Goal: Task Accomplishment & Management: Manage account settings

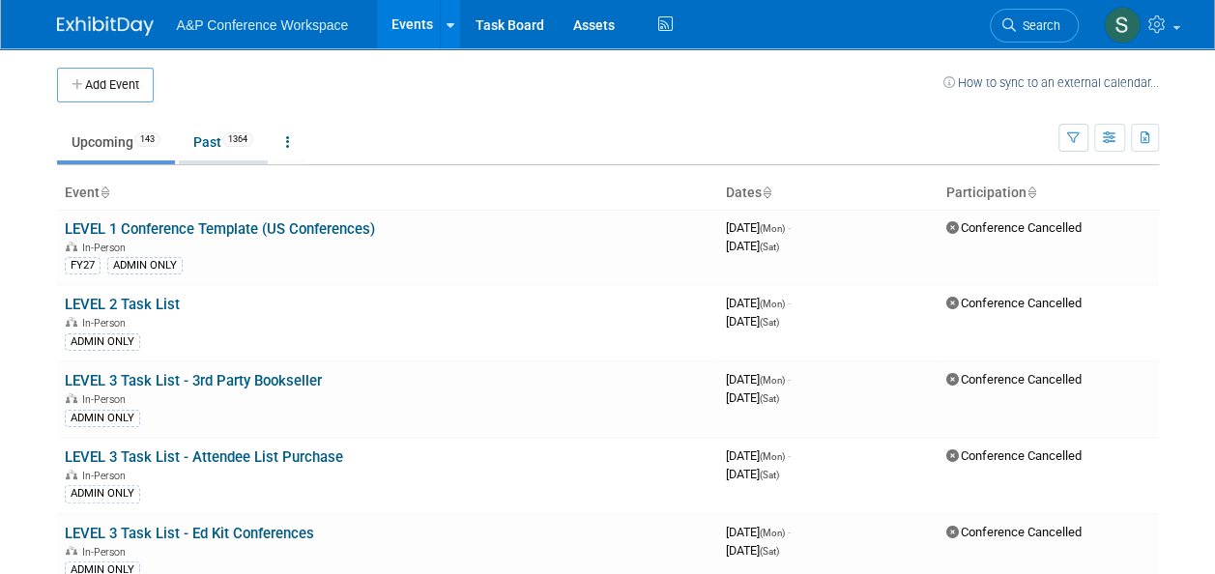
click at [216, 151] on link "Past 1364" at bounding box center [223, 142] width 89 height 37
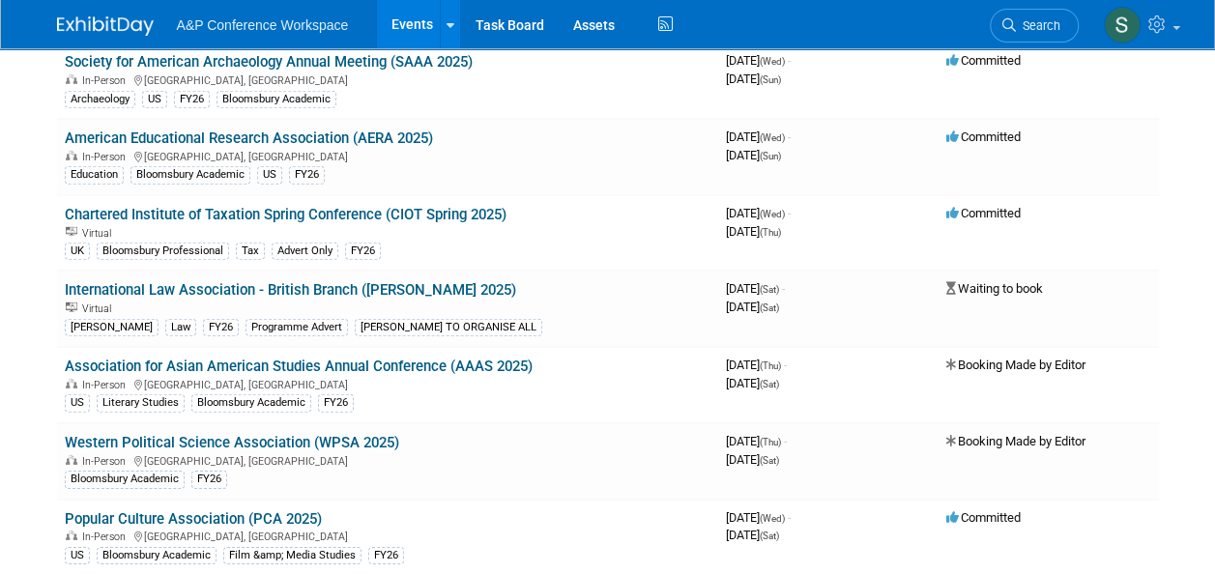
scroll to position [10249, 0]
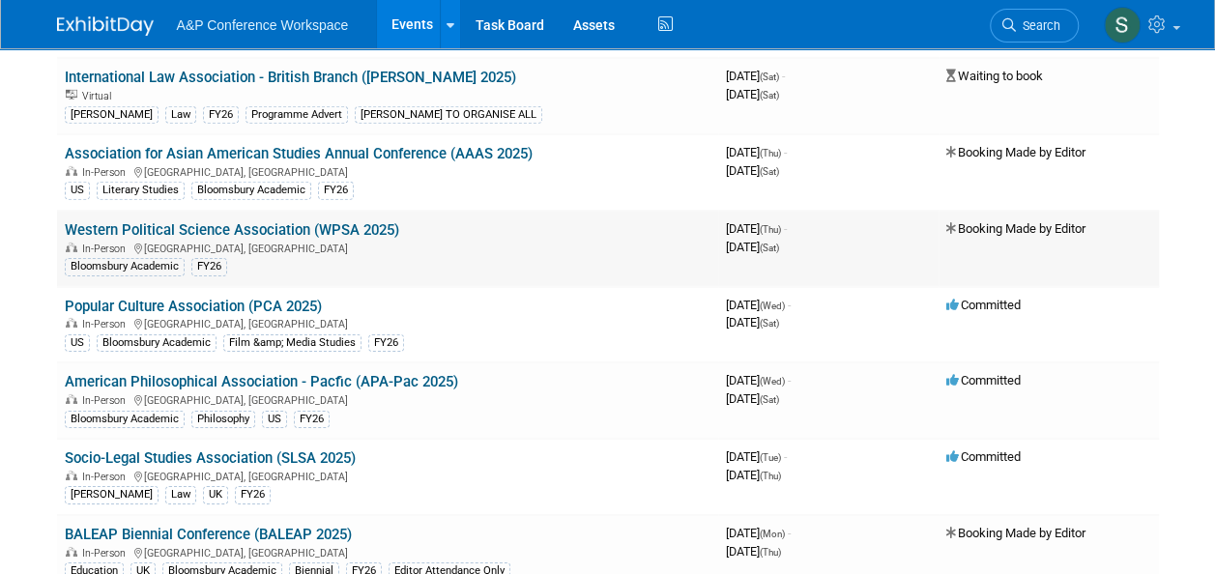
click at [300, 221] on link "Western Political Science Association (WPSA 2025)" at bounding box center [232, 229] width 335 height 17
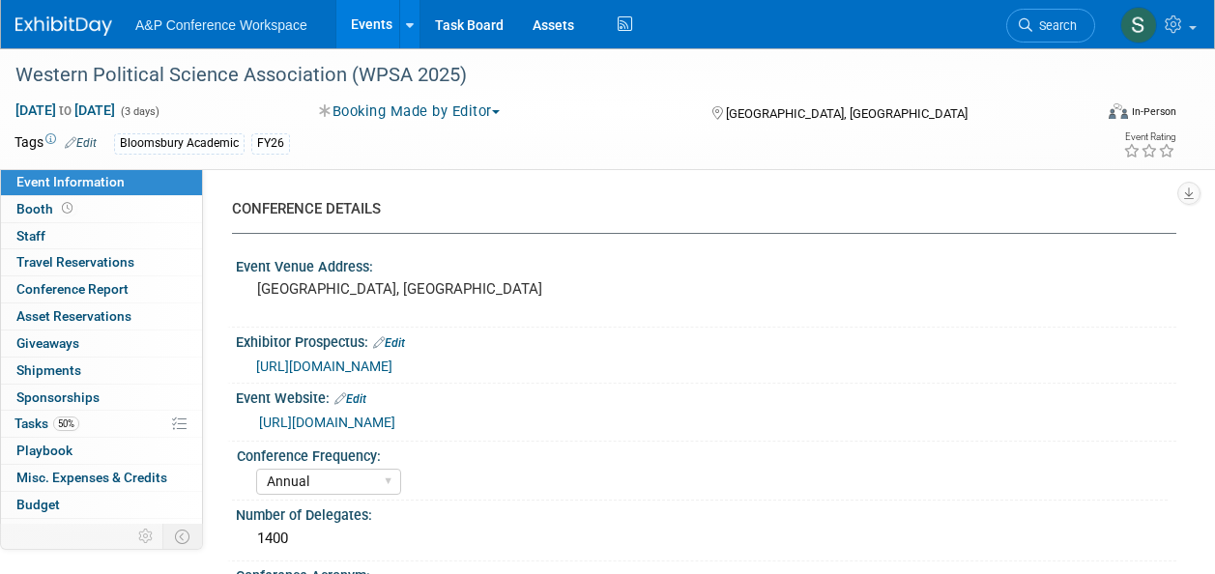
select select "Annual"
select select "Level 4"
select select "Editor Attendance Only"
select select "Politics & International Relations"
select select "Bloomsbury Academic"
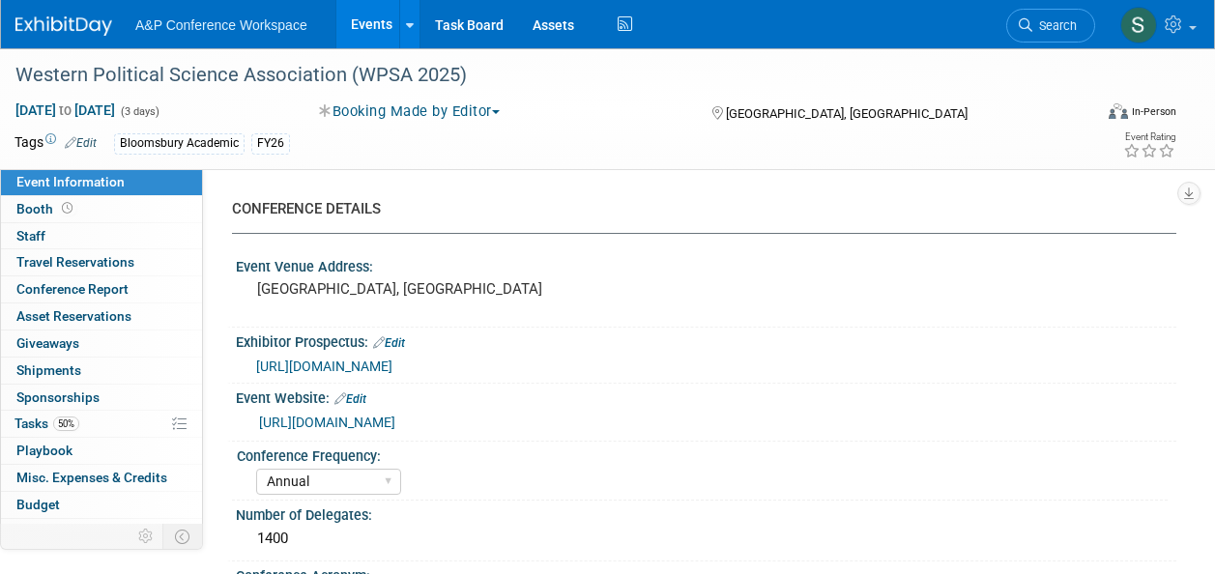
select select "[PERSON_NAME]"
select select "Networking/Commissioning"
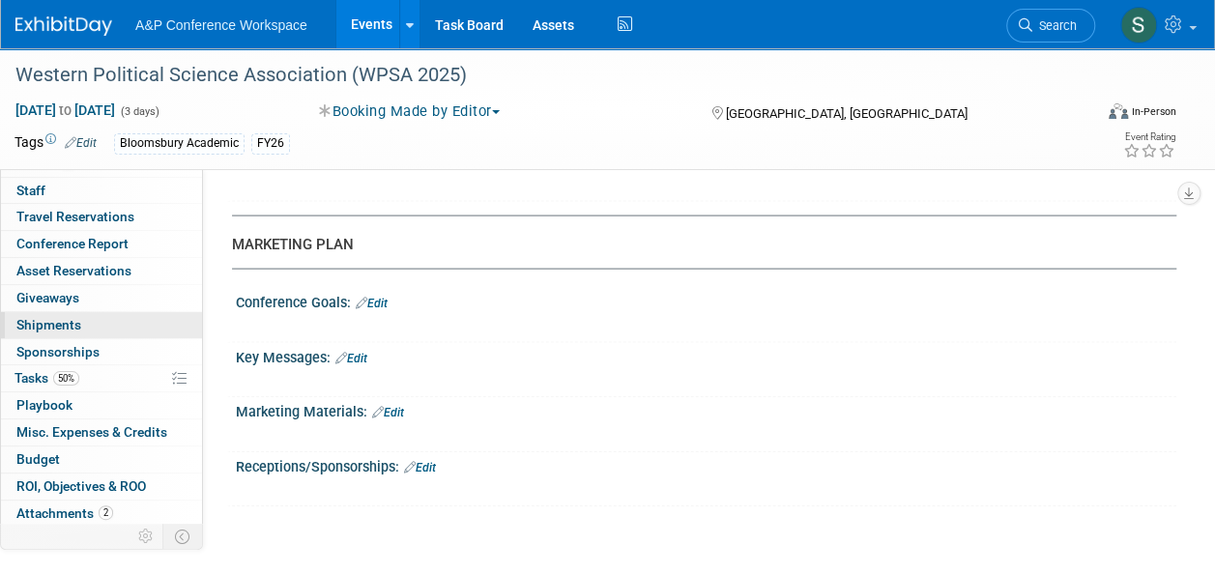
scroll to position [70, 0]
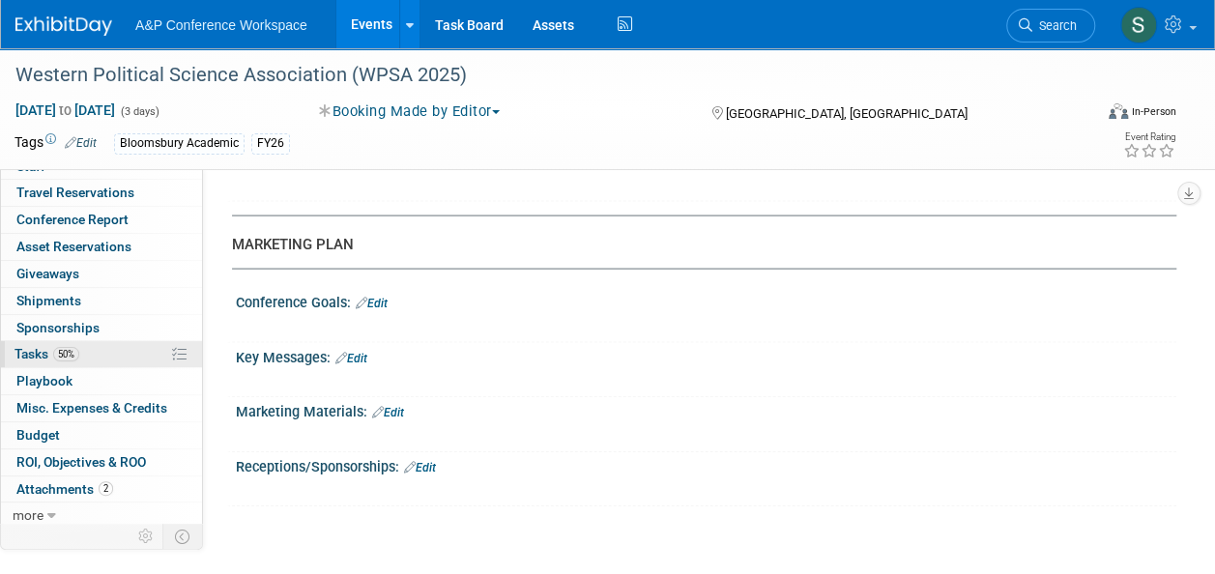
click at [95, 348] on link "50% Tasks 50%" at bounding box center [101, 354] width 201 height 26
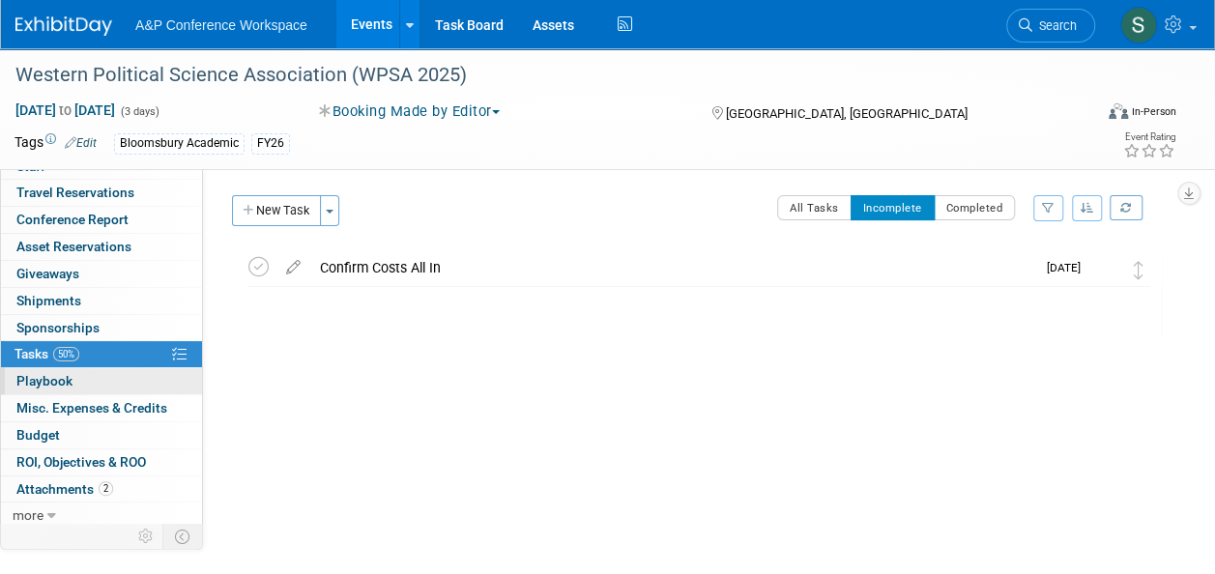
scroll to position [0, 0]
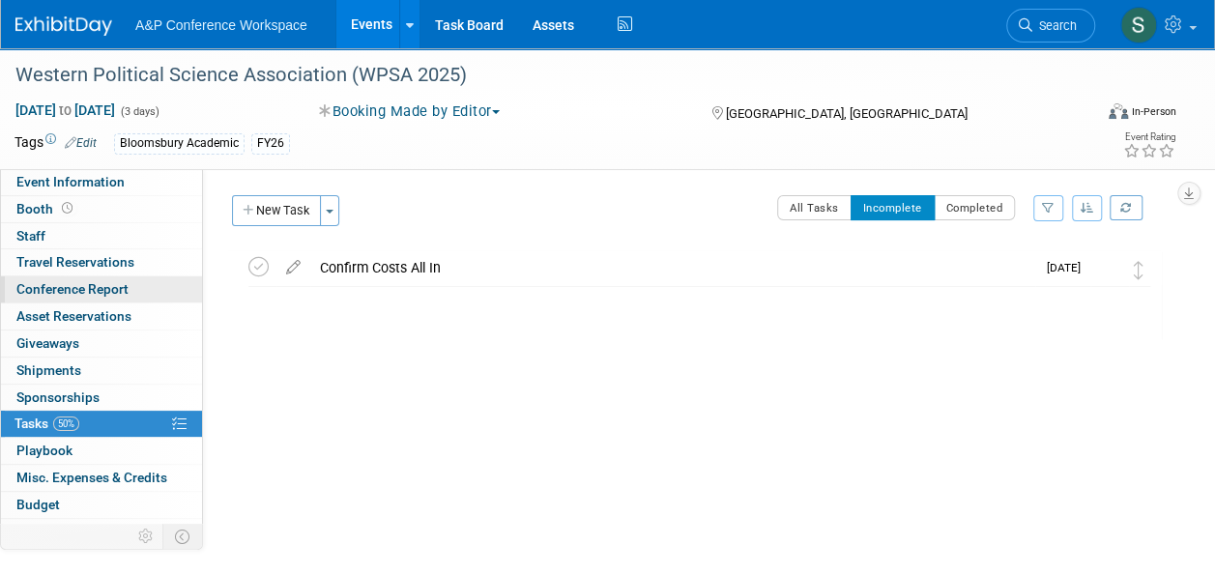
click at [93, 292] on span "Conference Report" at bounding box center [72, 288] width 112 height 15
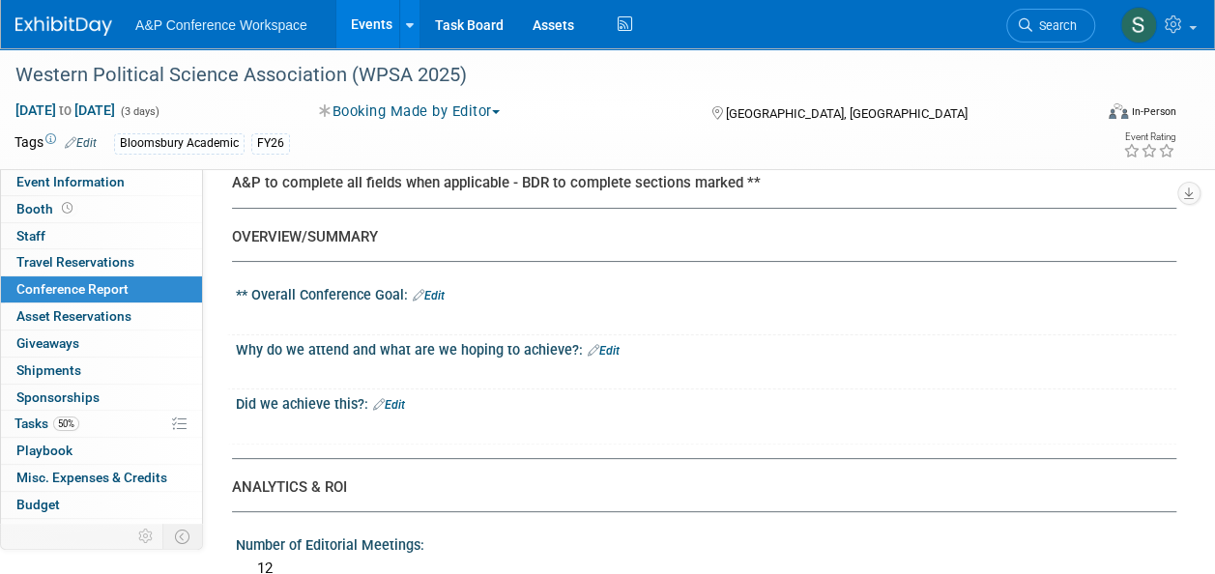
scroll to position [97, 0]
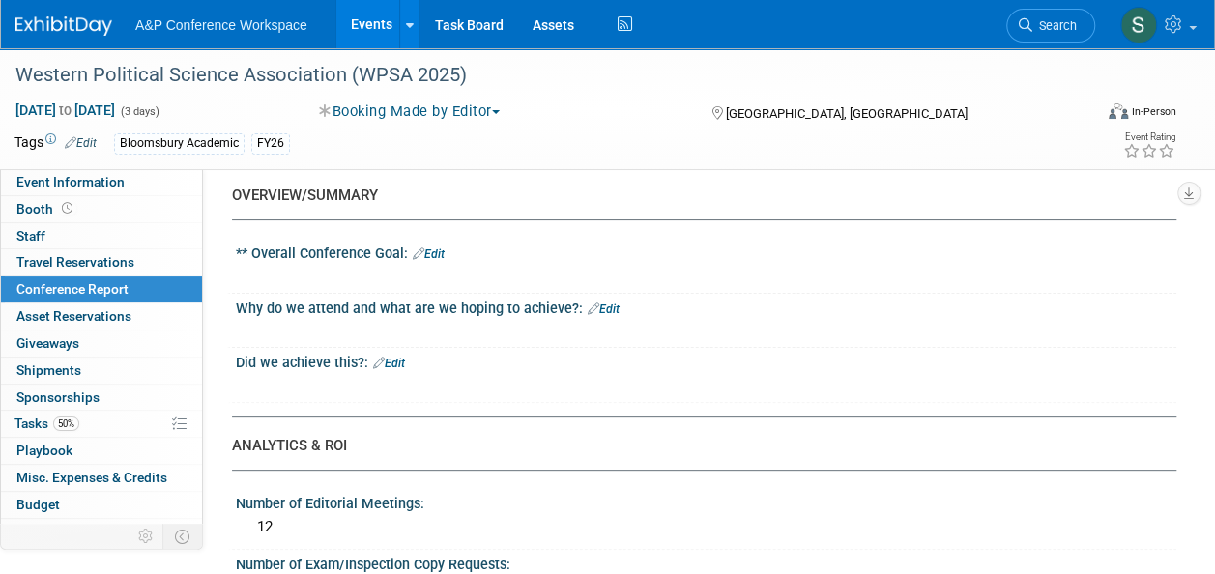
click at [441, 250] on link "Edit" at bounding box center [429, 255] width 32 height 14
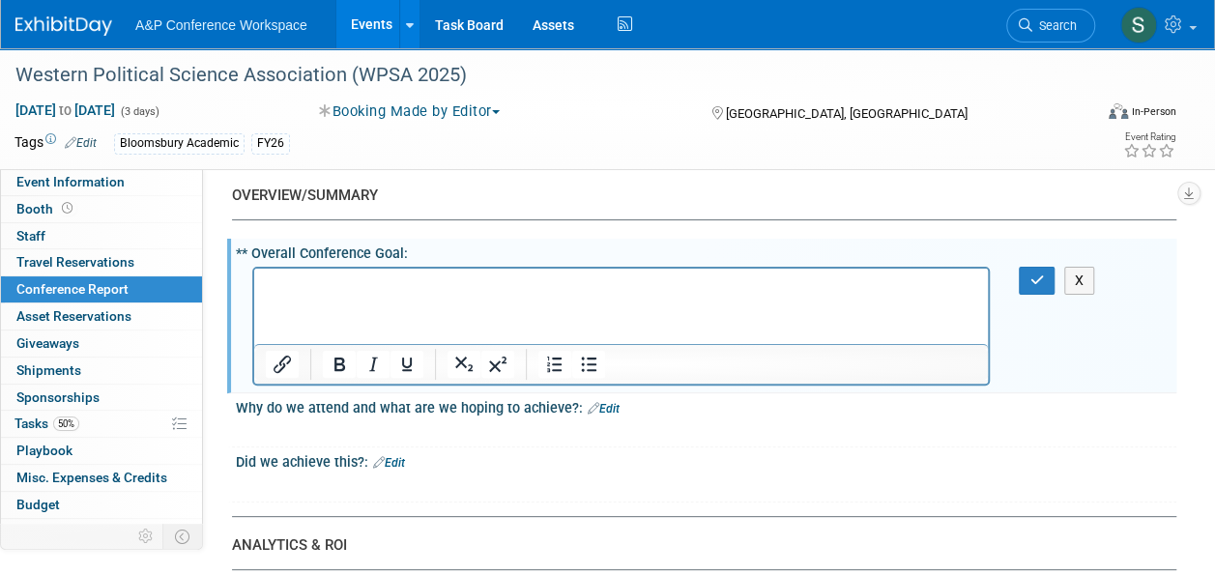
scroll to position [0, 0]
click at [532, 290] on p "Rich Text Area. Press ALT-0 for help." at bounding box center [622, 285] width 712 height 19
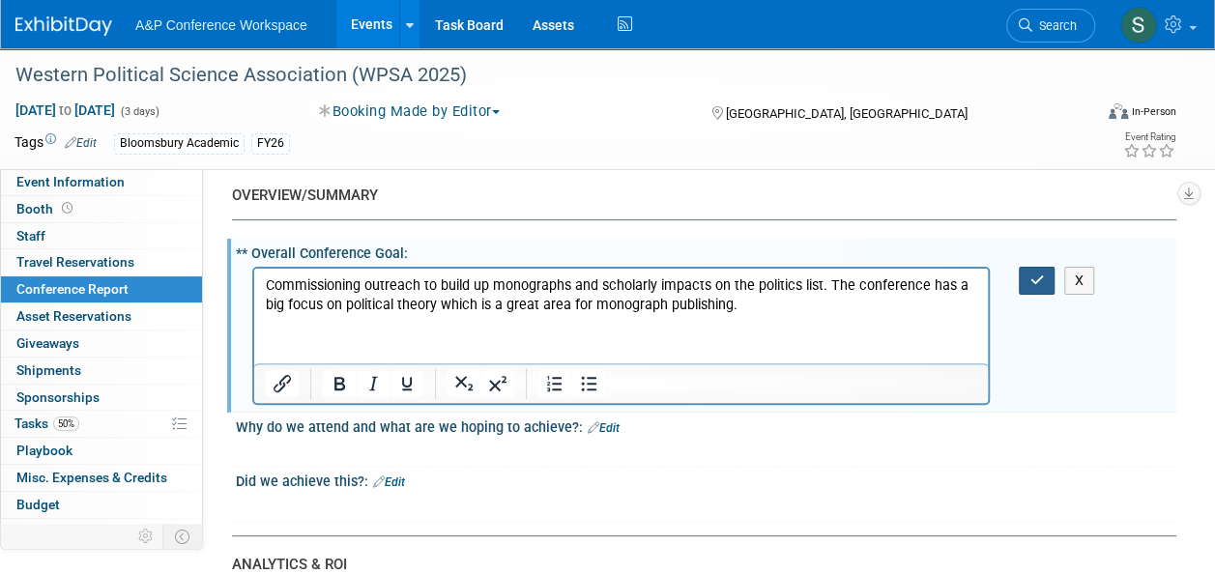
click at [1033, 280] on icon "button" at bounding box center [1037, 281] width 15 height 14
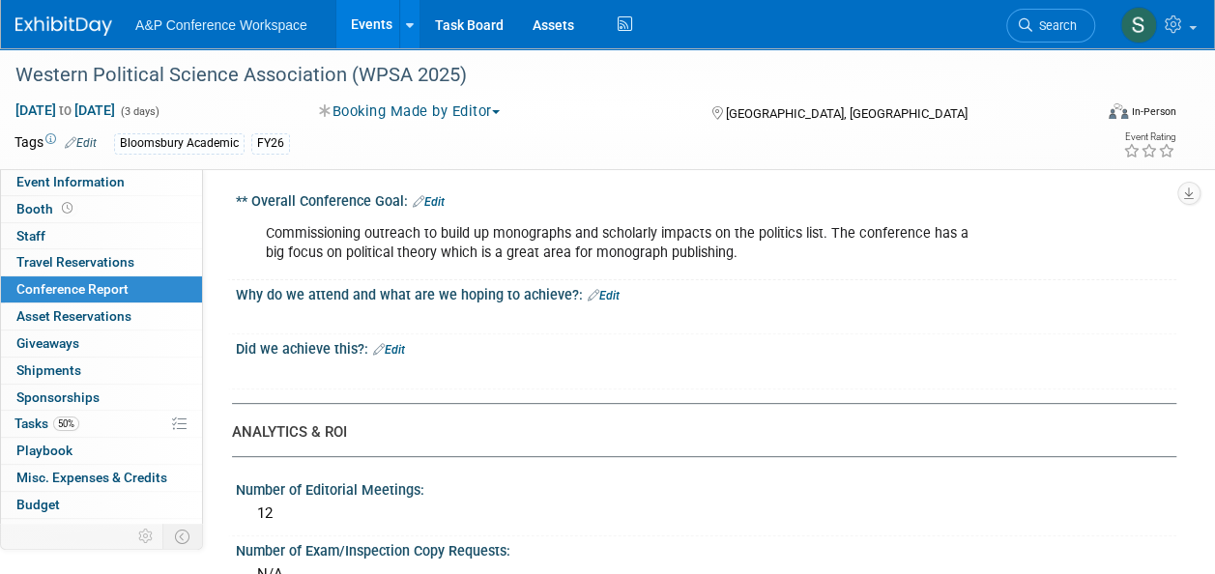
scroll to position [193, 0]
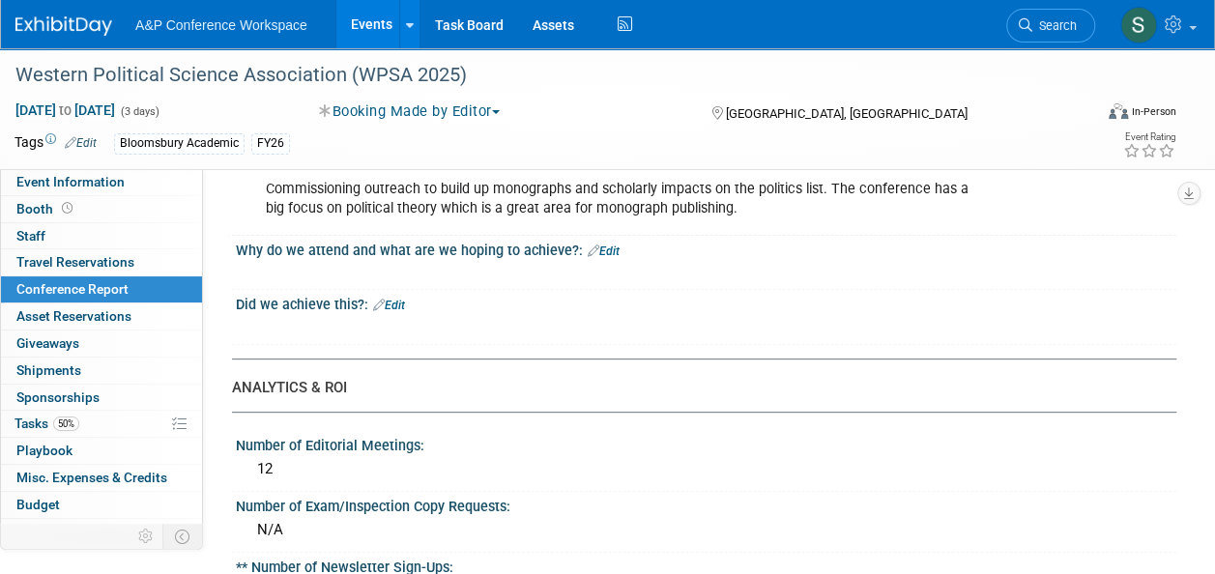
click at [617, 247] on div "Why do we attend and what are we hoping to achieve?: Edit" at bounding box center [706, 248] width 941 height 25
click at [611, 247] on link "Edit" at bounding box center [604, 252] width 32 height 14
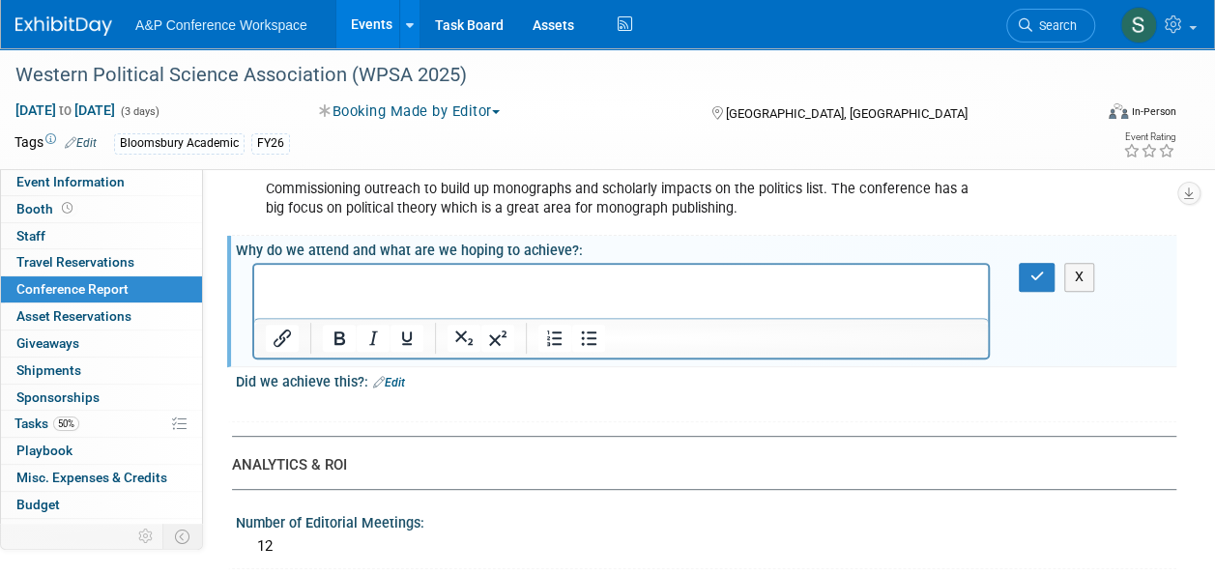
scroll to position [0, 0]
click at [486, 274] on p "Rich Text Area. Press ALT-0 for help." at bounding box center [622, 282] width 712 height 19
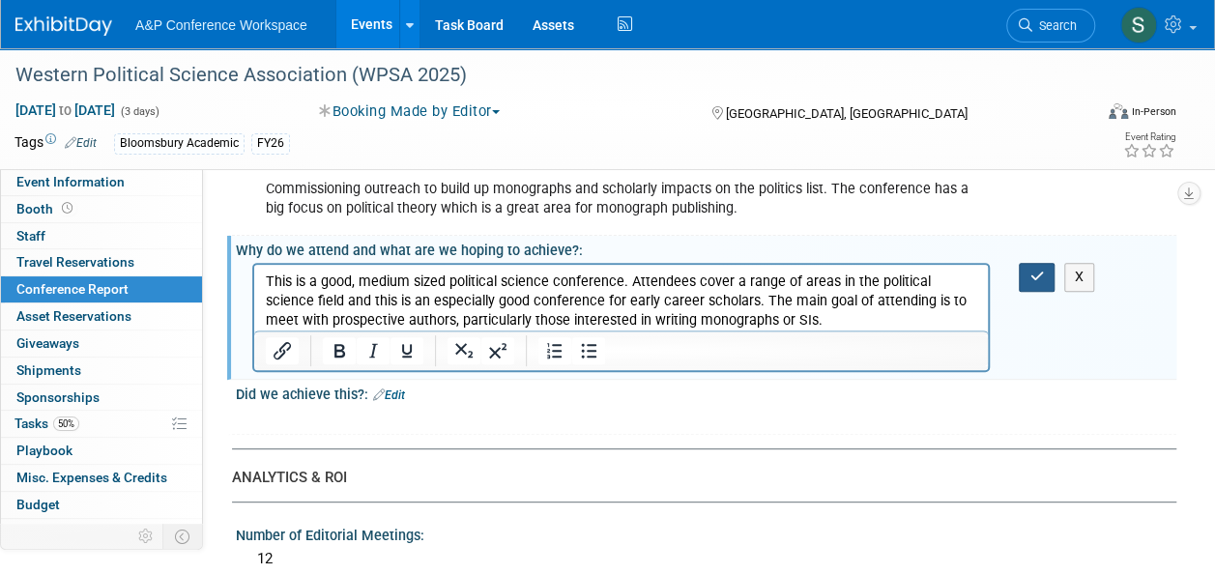
click at [1023, 282] on button "button" at bounding box center [1037, 277] width 36 height 28
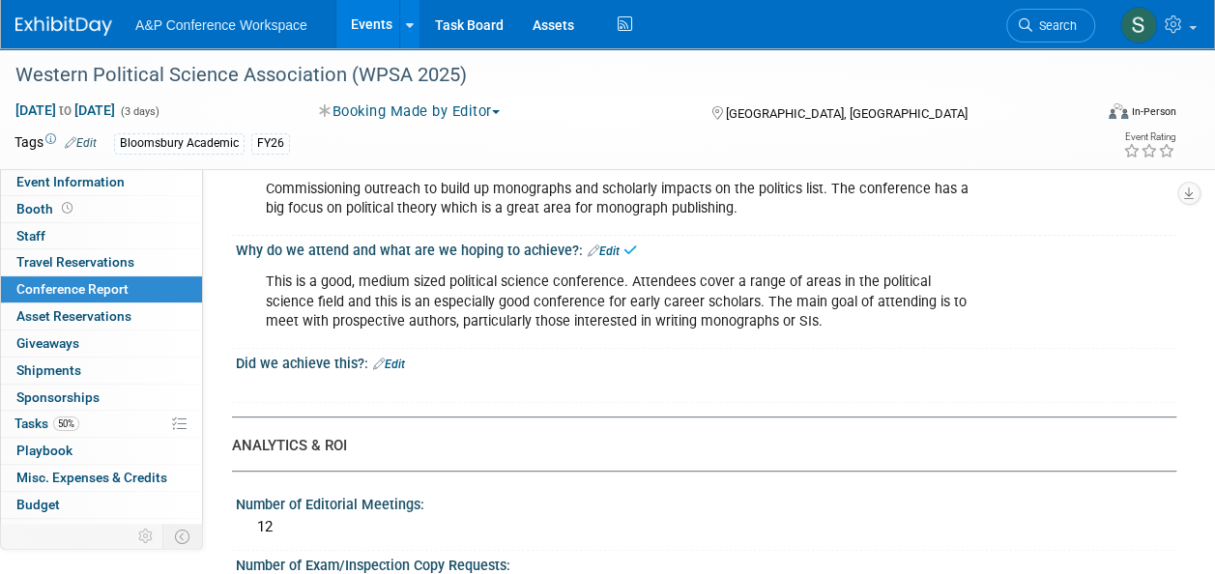
drag, startPoint x: 396, startPoint y: 365, endPoint x: 385, endPoint y: 371, distance: 13.0
click at [396, 365] on link "Edit" at bounding box center [389, 365] width 32 height 14
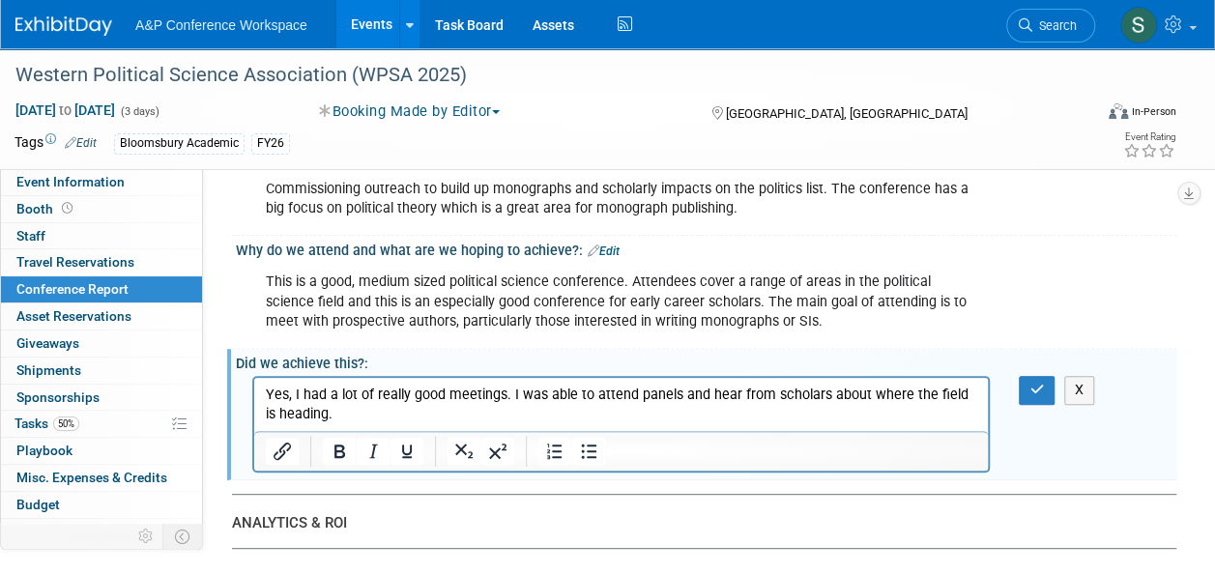
click at [442, 392] on p "Yes, I had a lot of really good meetings. I was able to attend panels and hear …" at bounding box center [622, 405] width 712 height 39
click at [1030, 400] on button "button" at bounding box center [1037, 390] width 36 height 28
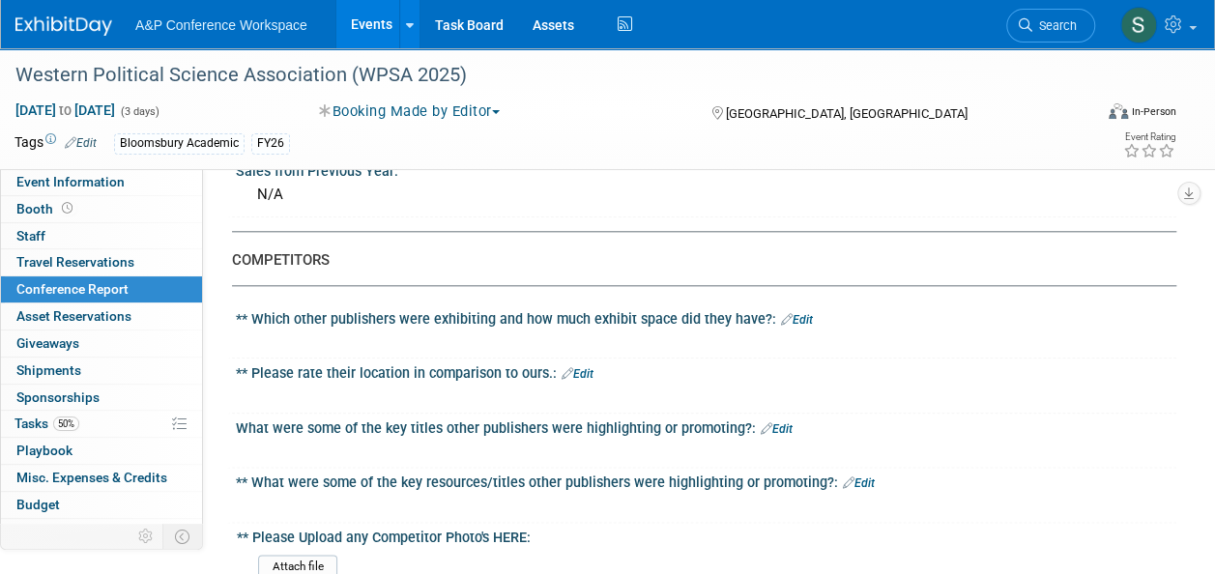
scroll to position [967, 0]
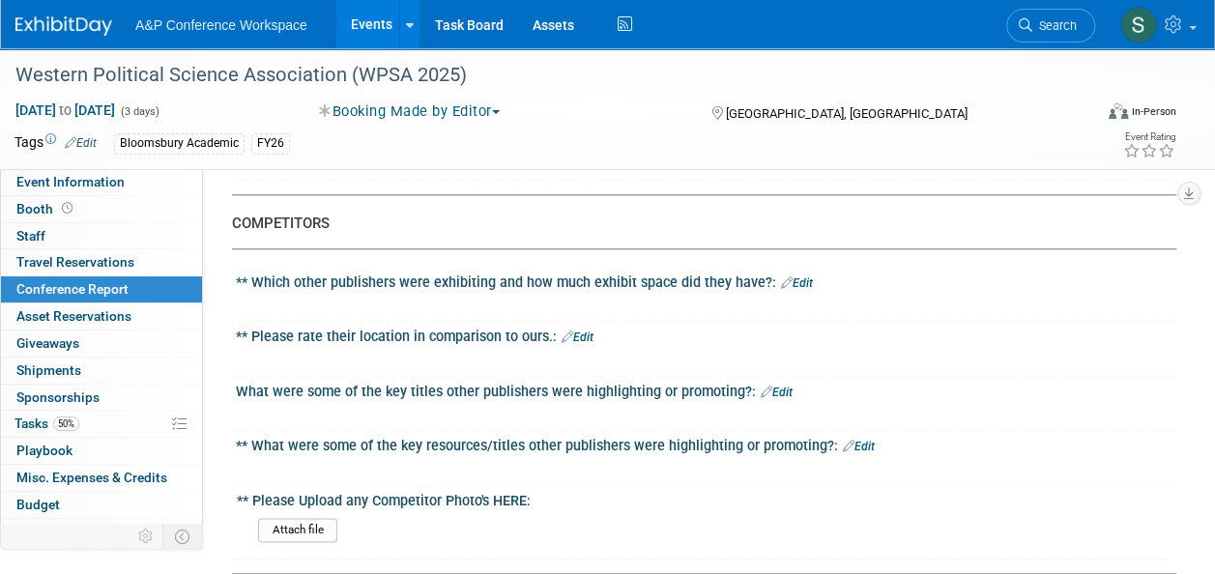
click at [783, 277] on icon at bounding box center [787, 283] width 12 height 13
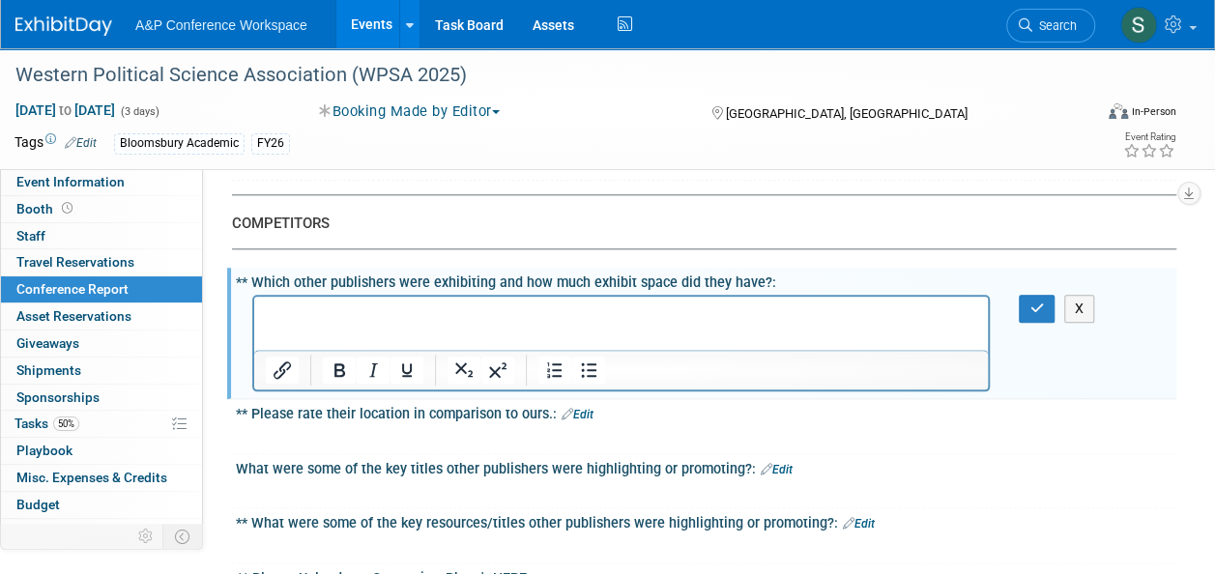
scroll to position [0, 0]
click at [414, 306] on p "Rich Text Area. Press ALT-0 for help." at bounding box center [622, 314] width 712 height 19
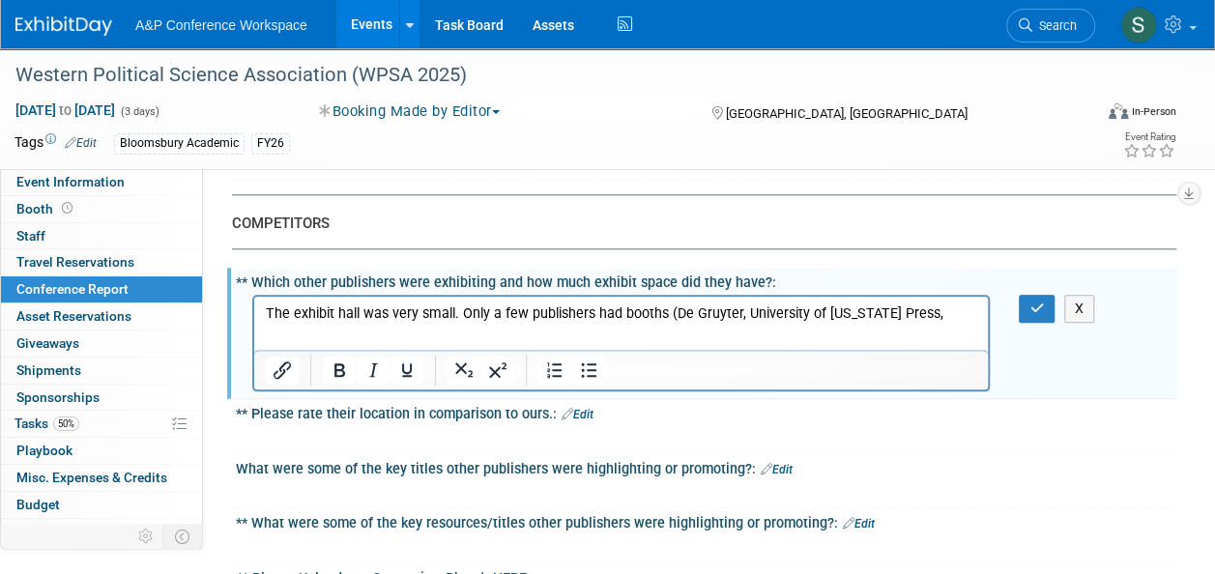
click at [942, 317] on p "The exhibit hall was very small. Only a few publishers had booths (De Gruyter, …" at bounding box center [622, 314] width 712 height 19
click at [526, 309] on p "The exhibit hall was very small. Only a few publishers had booths (De Gruyter, …" at bounding box center [622, 324] width 712 height 39
click at [350, 326] on p "The exhibit hall was very small. Only three publishers had booths (De Gruyter, …" at bounding box center [622, 324] width 712 height 39
drag, startPoint x: 1031, startPoint y: 307, endPoint x: 731, endPoint y: 30, distance: 408.5
click at [1031, 307] on icon "button" at bounding box center [1037, 309] width 15 height 14
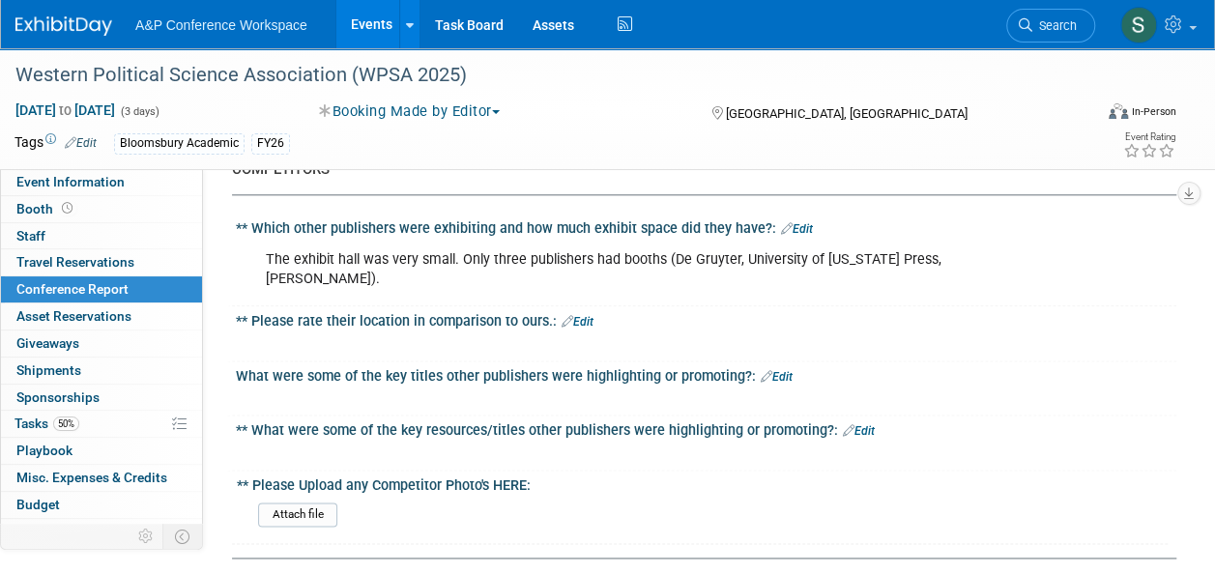
scroll to position [1064, 0]
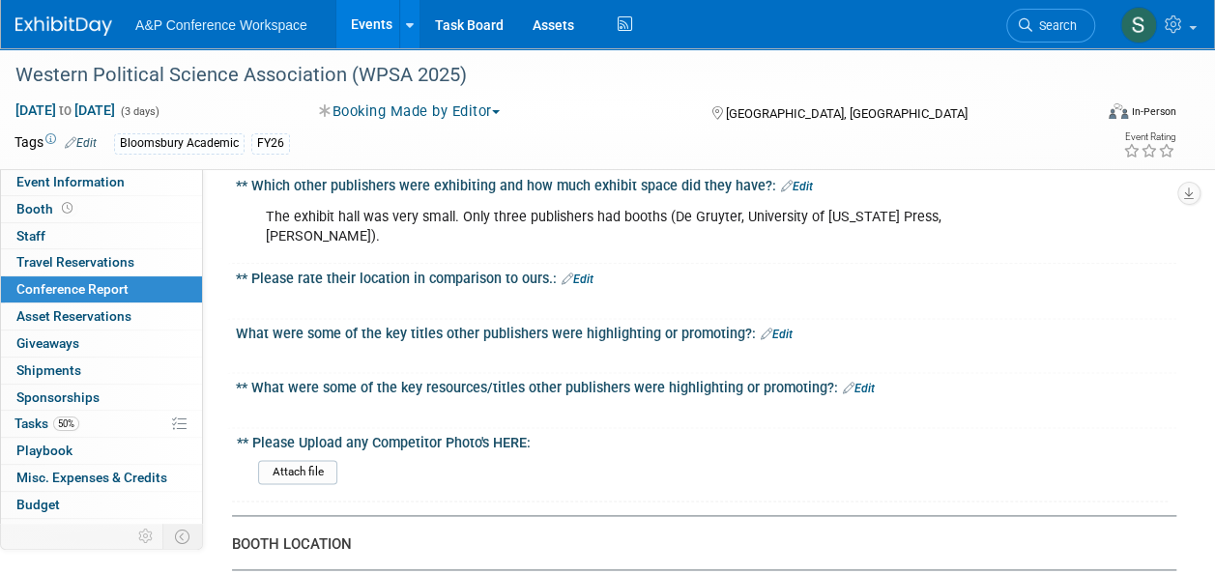
click at [580, 276] on link "Edit" at bounding box center [578, 280] width 32 height 14
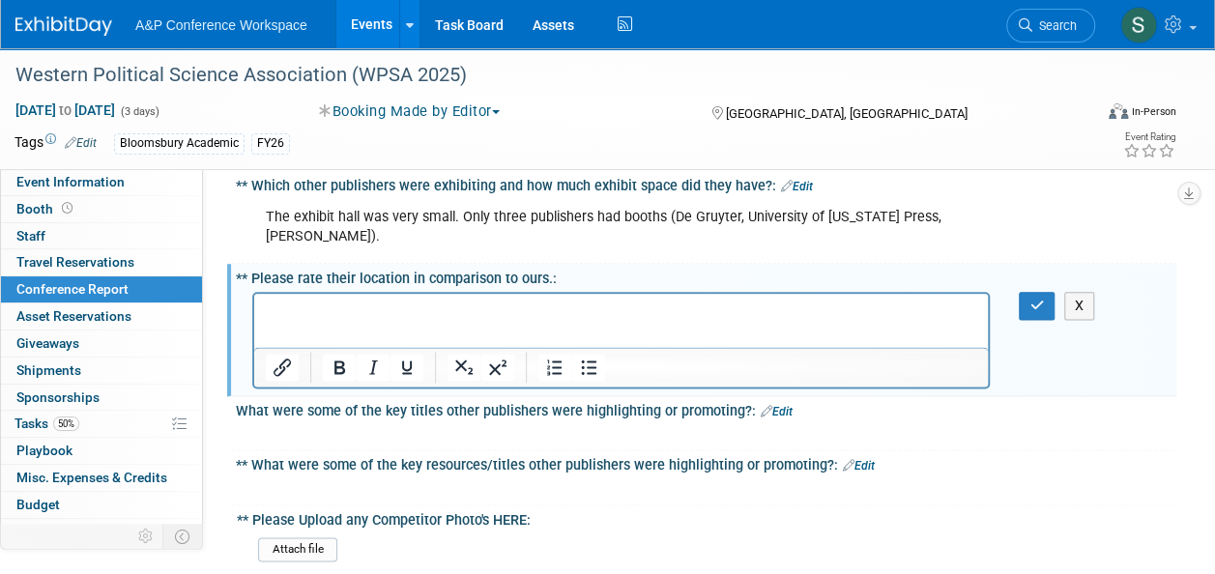
scroll to position [0, 0]
click at [1038, 292] on button "button" at bounding box center [1037, 306] width 36 height 28
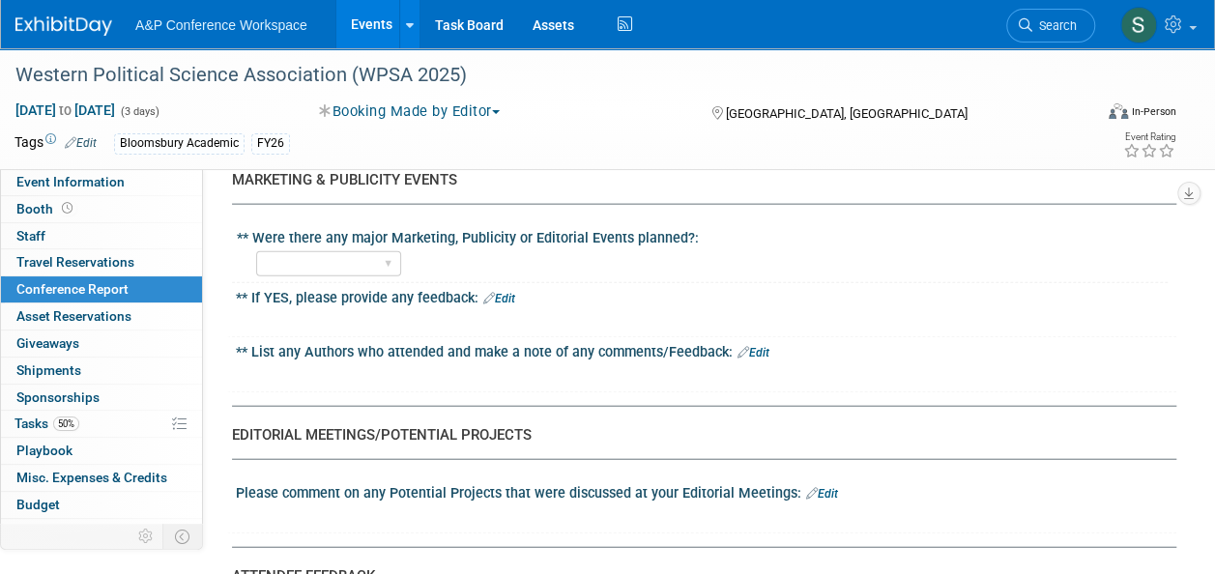
scroll to position [2127, 0]
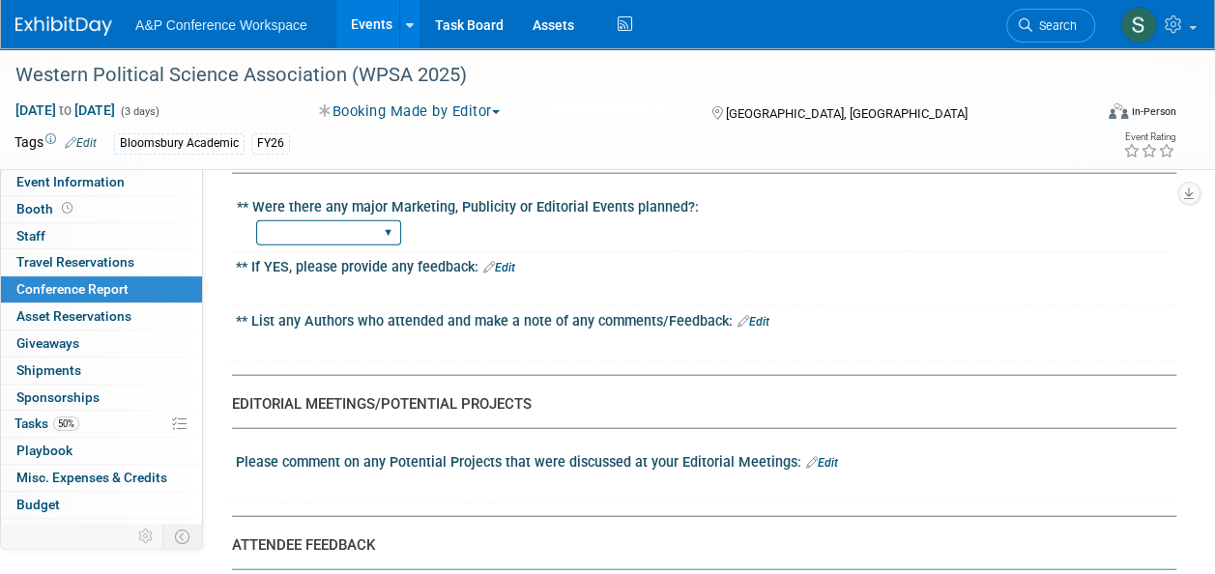
click at [364, 224] on select "YES NO" at bounding box center [328, 233] width 145 height 26
select select "NO"
click at [256, 220] on select "YES NO" at bounding box center [328, 233] width 145 height 26
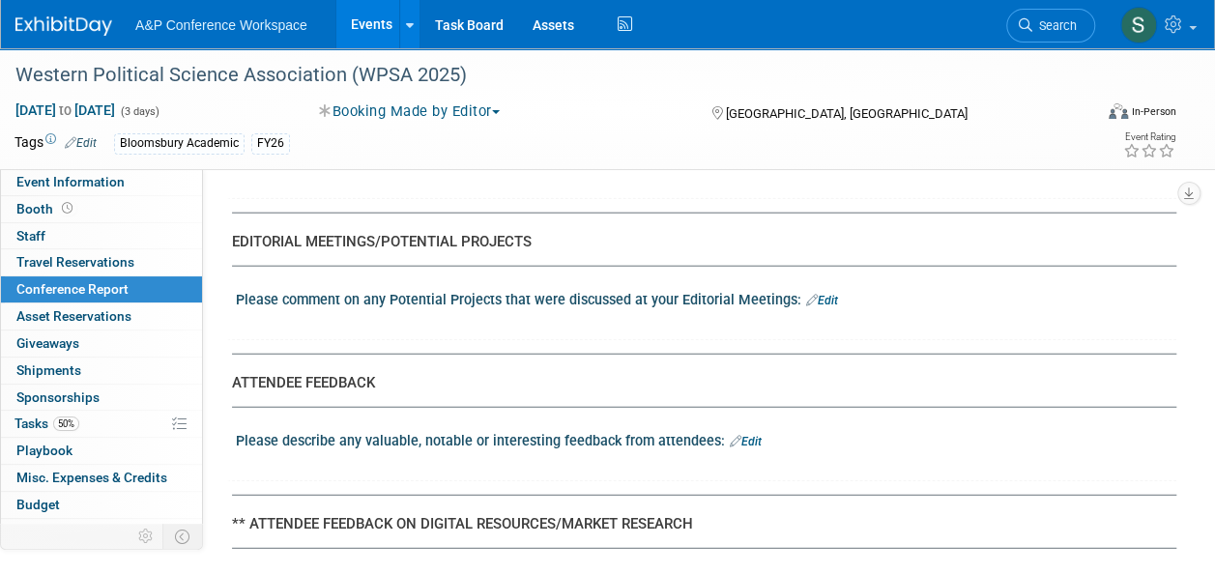
scroll to position [2320, 0]
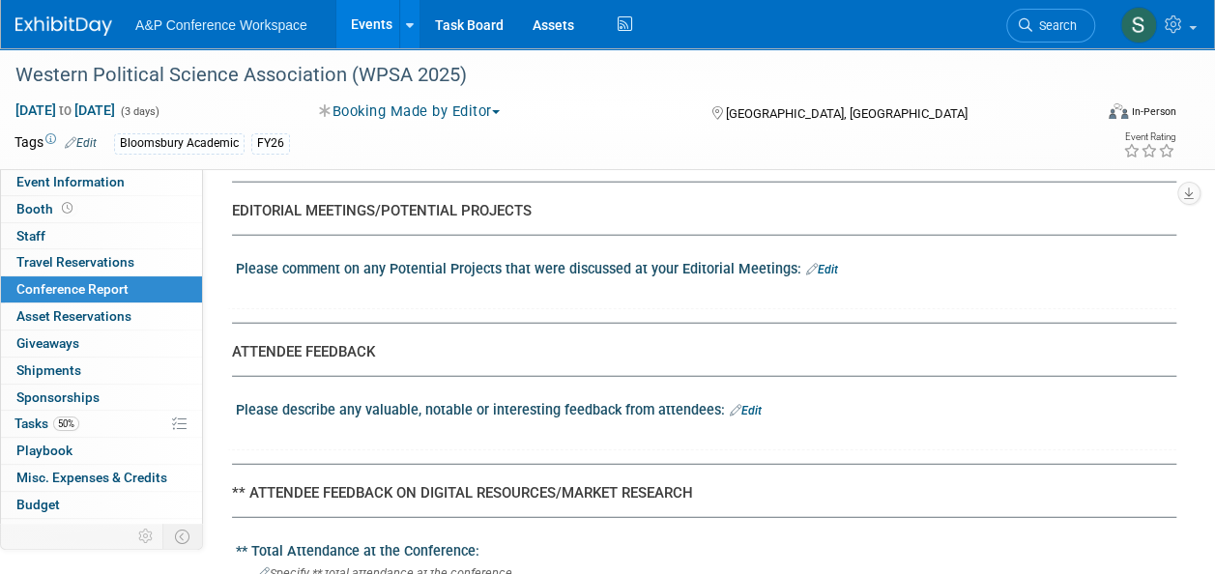
click at [812, 263] on link "Edit" at bounding box center [822, 270] width 32 height 14
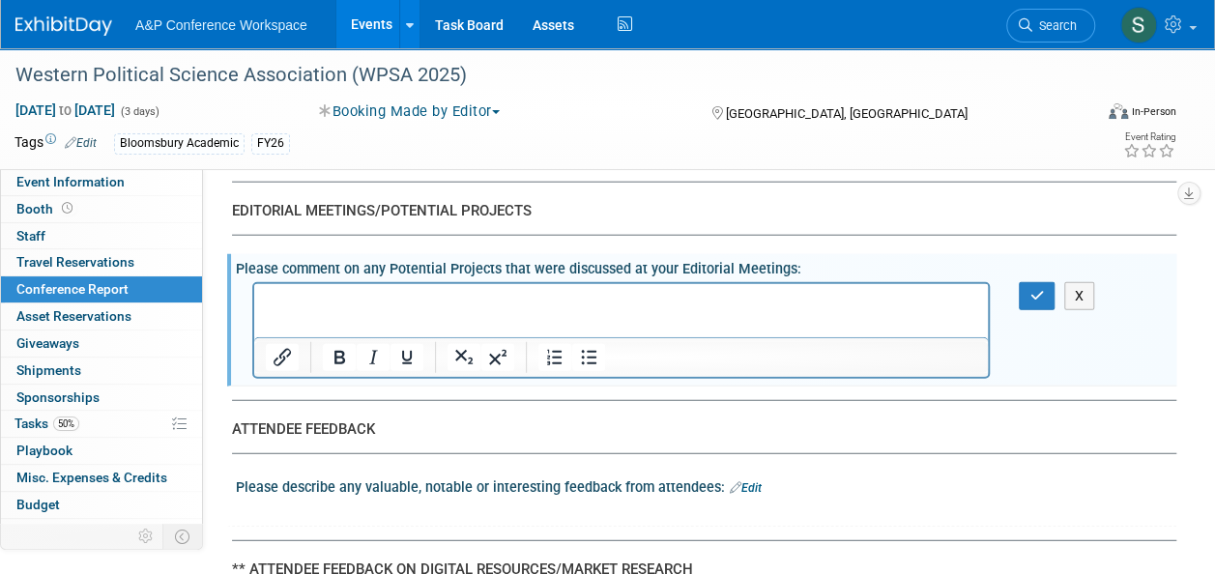
scroll to position [0, 0]
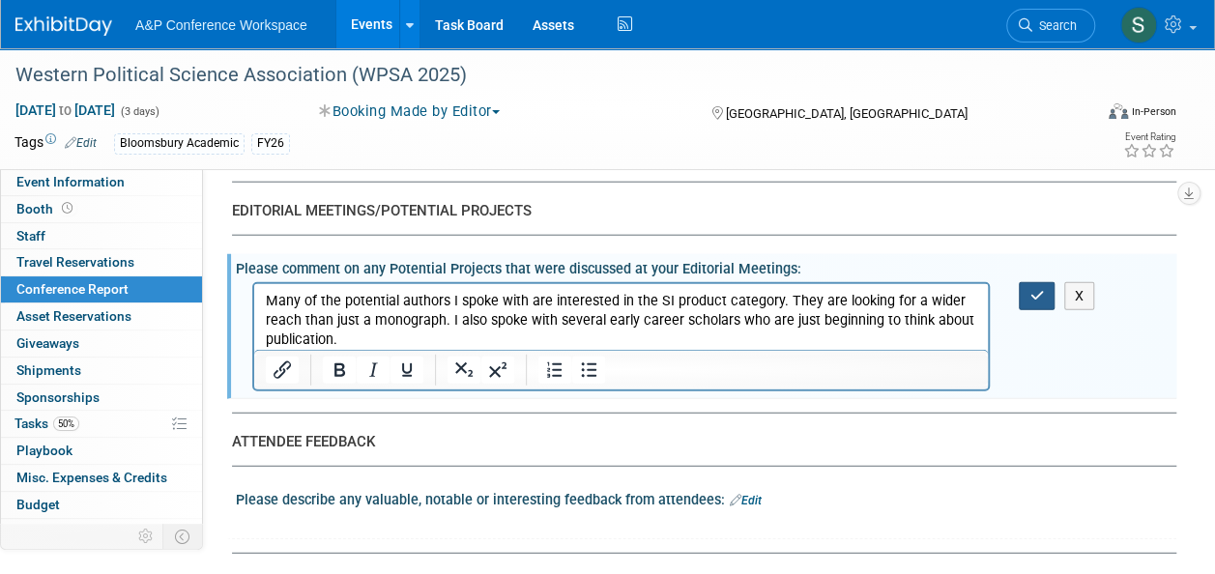
click at [1036, 291] on icon "button" at bounding box center [1037, 296] width 15 height 14
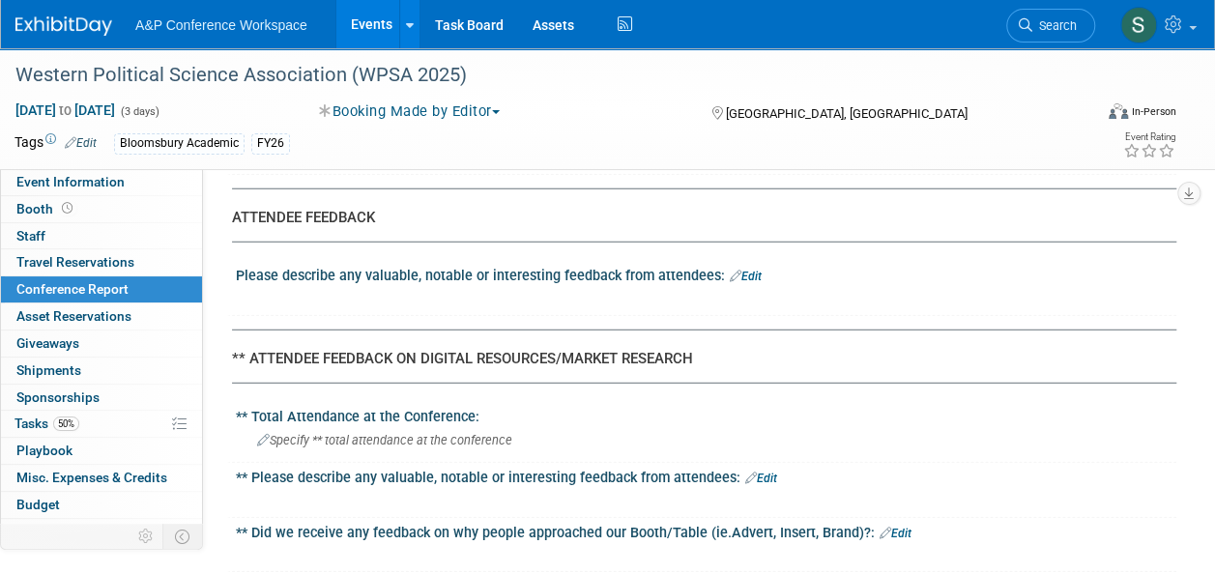
scroll to position [2514, 0]
click at [752, 269] on link "Edit" at bounding box center [746, 276] width 32 height 14
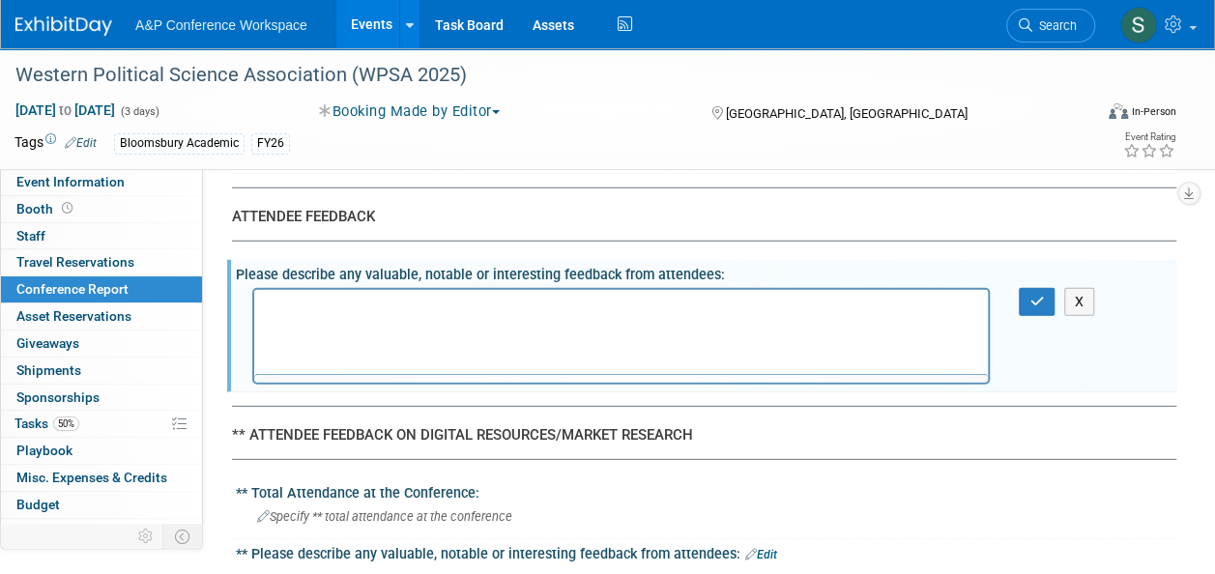
scroll to position [0, 0]
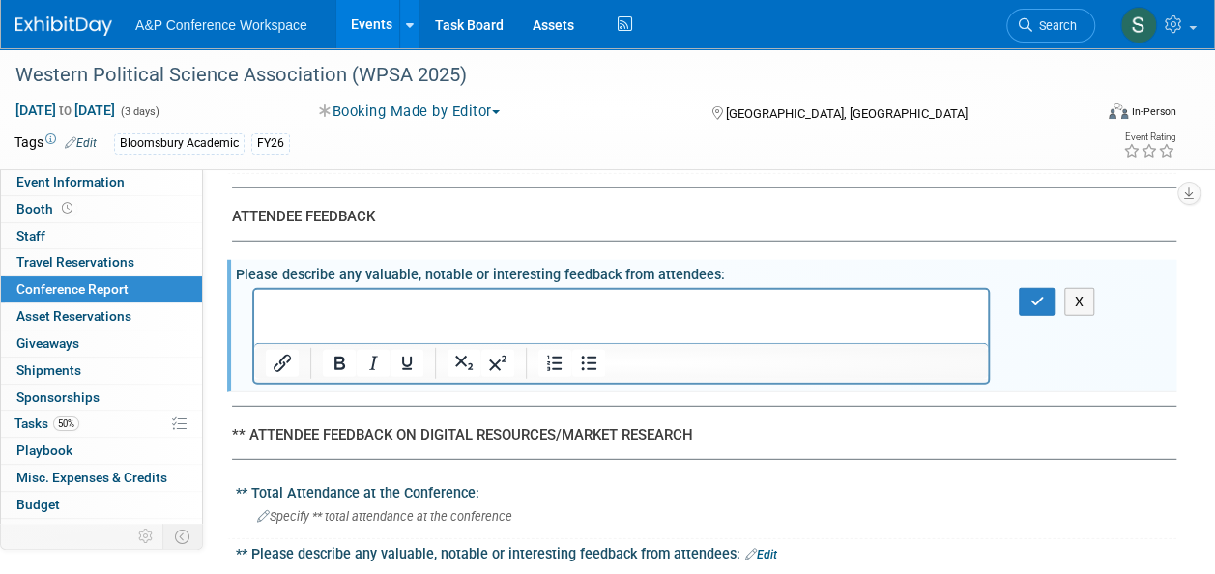
click at [597, 312] on p "Rich Text Area. Press ALT-0 for help." at bounding box center [622, 306] width 712 height 19
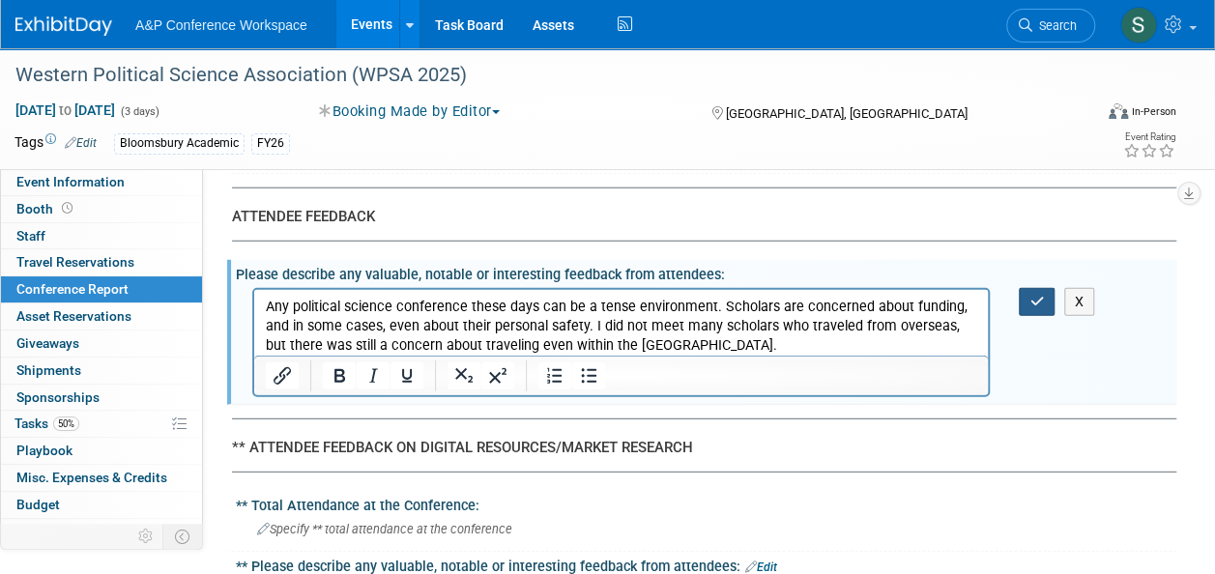
click at [1030, 295] on icon "button" at bounding box center [1037, 302] width 15 height 14
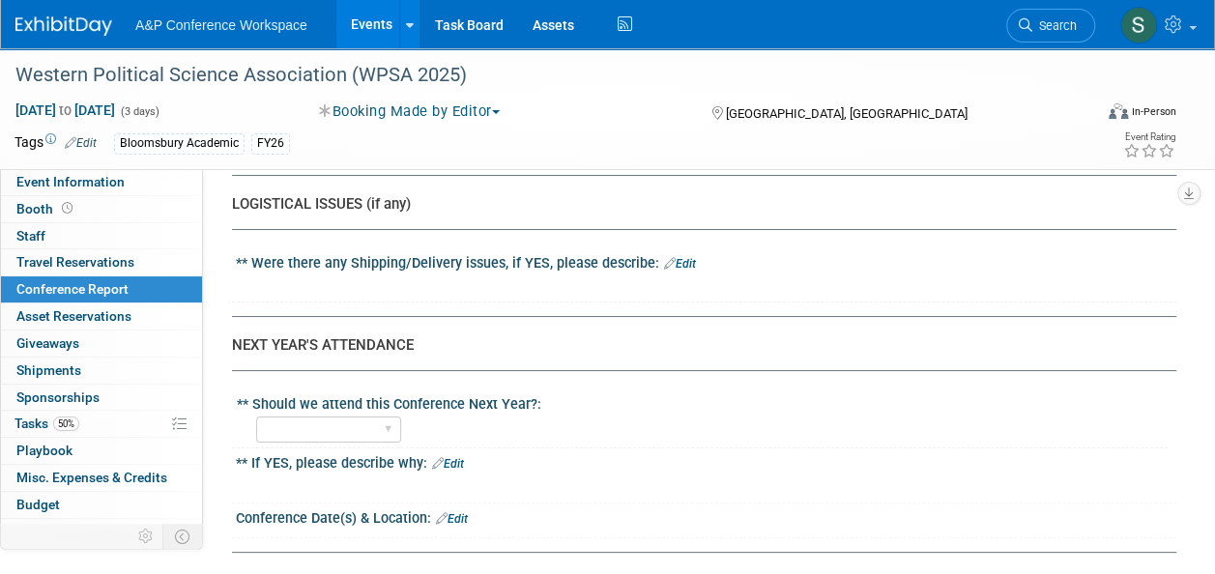
scroll to position [3674, 0]
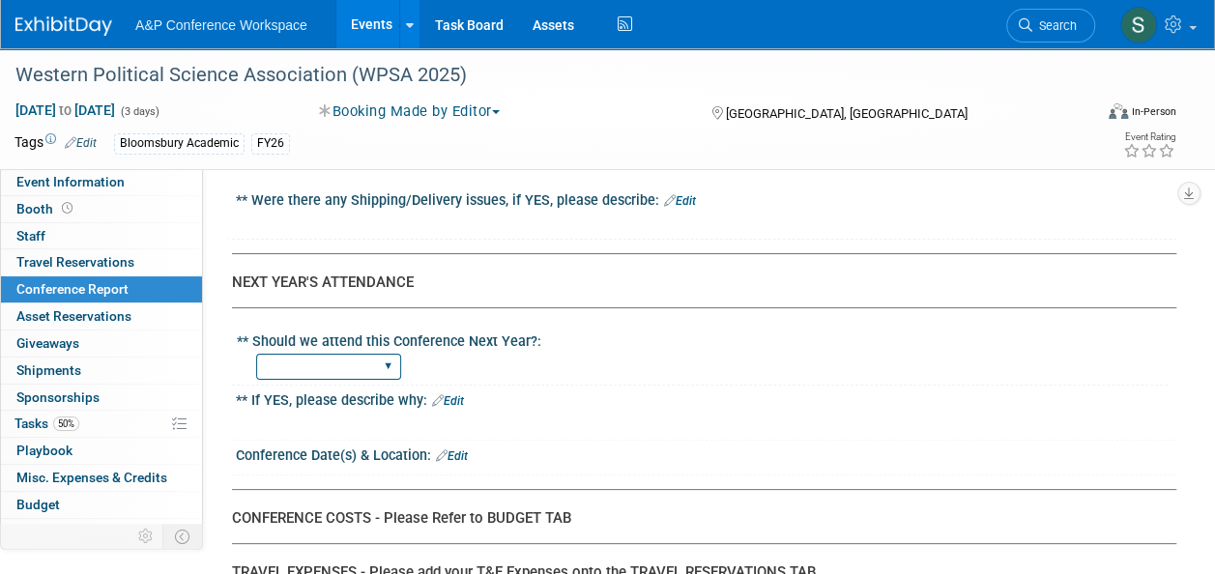
click at [379, 354] on select "YES NO" at bounding box center [328, 367] width 145 height 26
select select "YES"
click at [256, 354] on select "YES NO" at bounding box center [328, 367] width 145 height 26
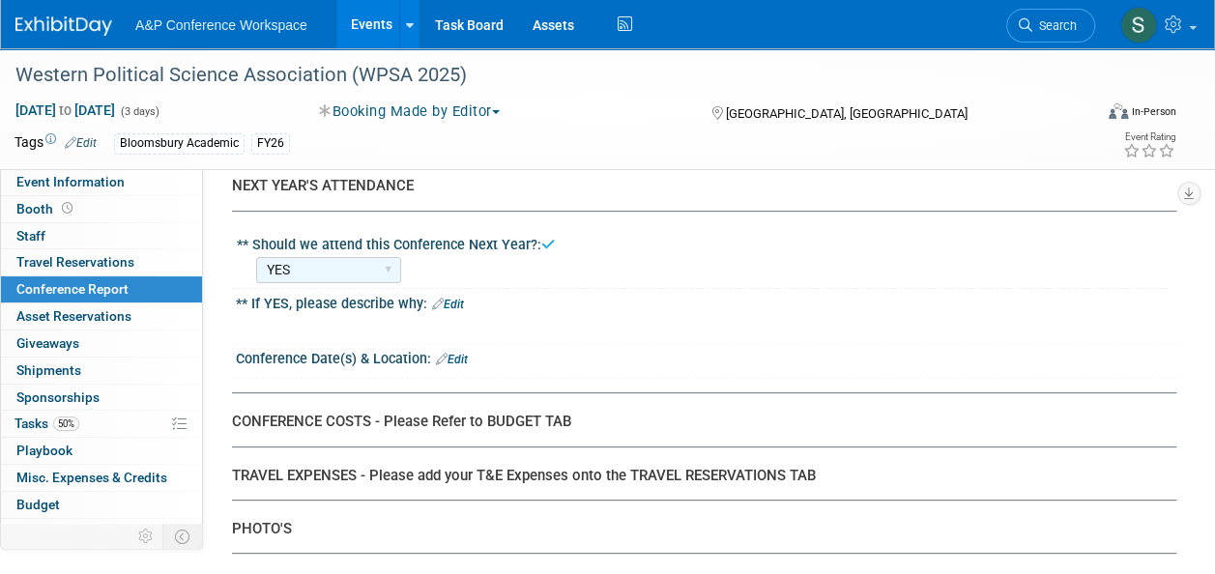
click at [450, 298] on link "Edit" at bounding box center [448, 305] width 32 height 14
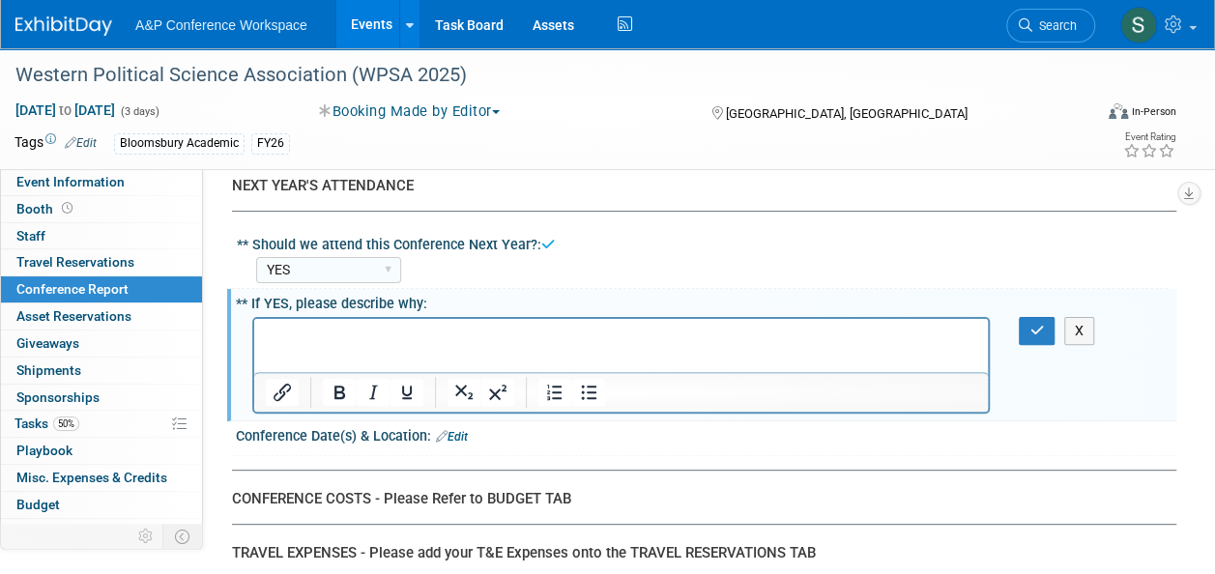
scroll to position [0, 0]
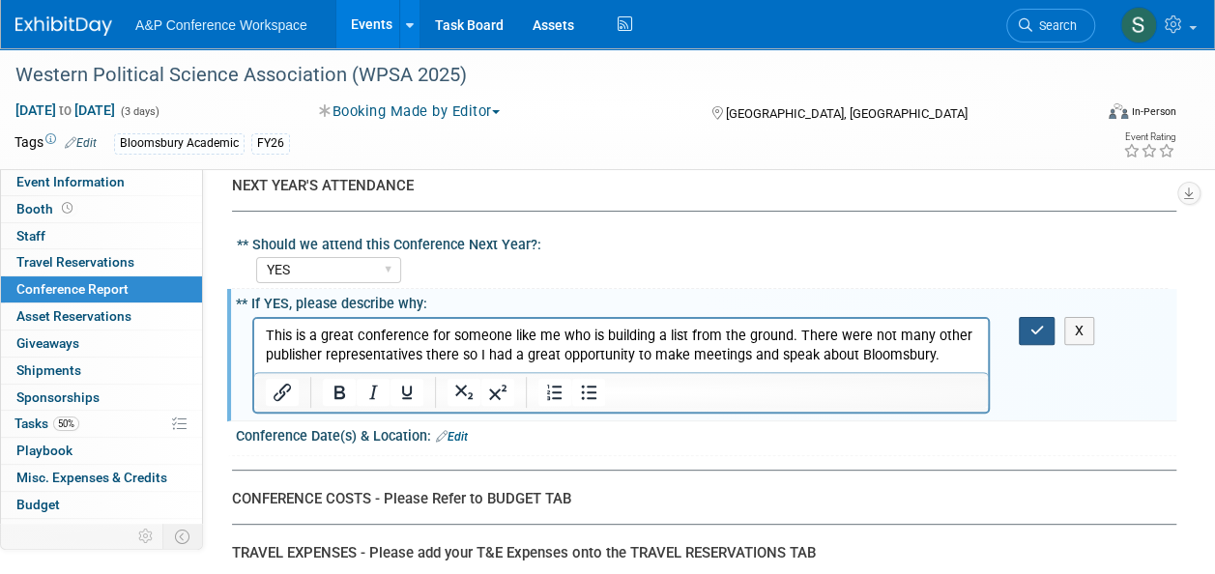
click at [1034, 324] on icon "button" at bounding box center [1037, 331] width 15 height 14
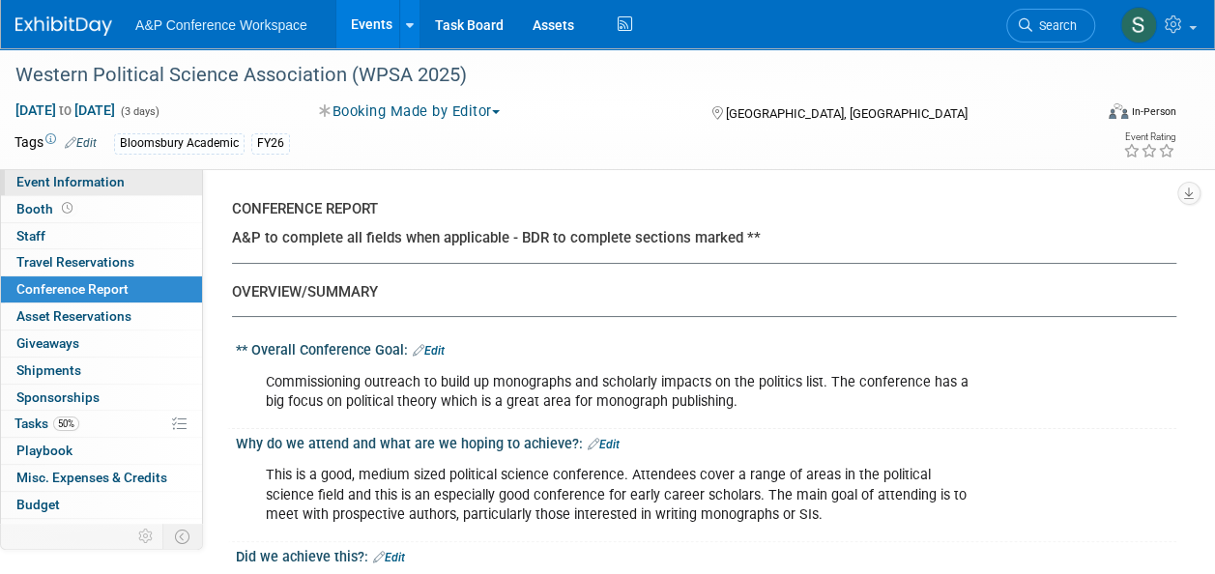
click at [98, 183] on span "Event Information" at bounding box center [70, 181] width 108 height 15
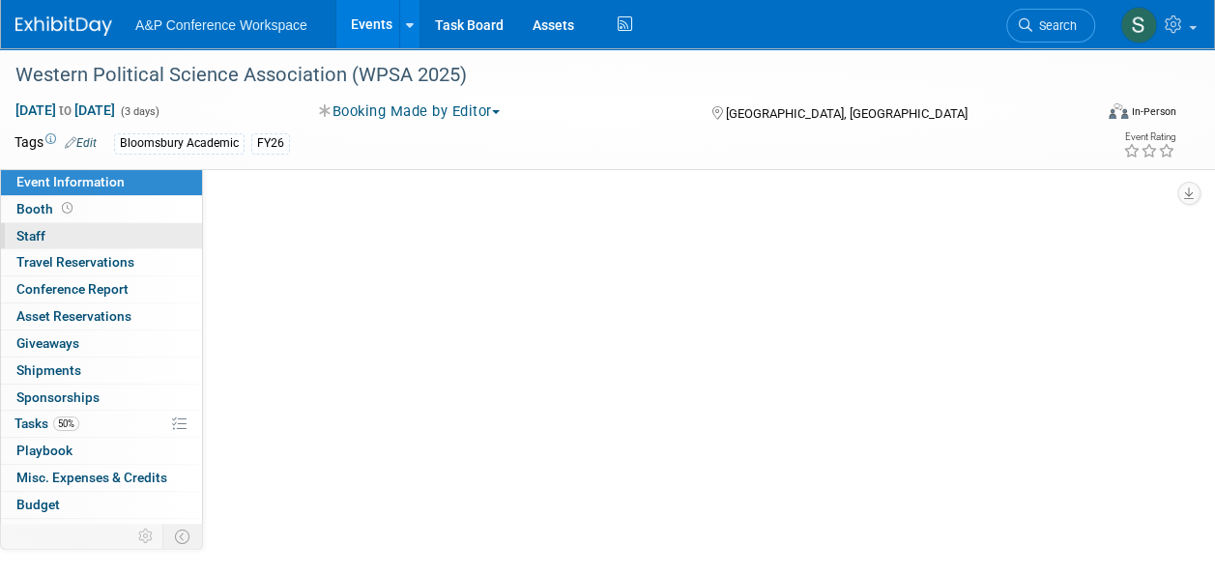
select select "Annual"
select select "Level 4"
select select "Editor Attendance Only"
select select "Politics & International Relations"
select select "Bloomsbury Academic"
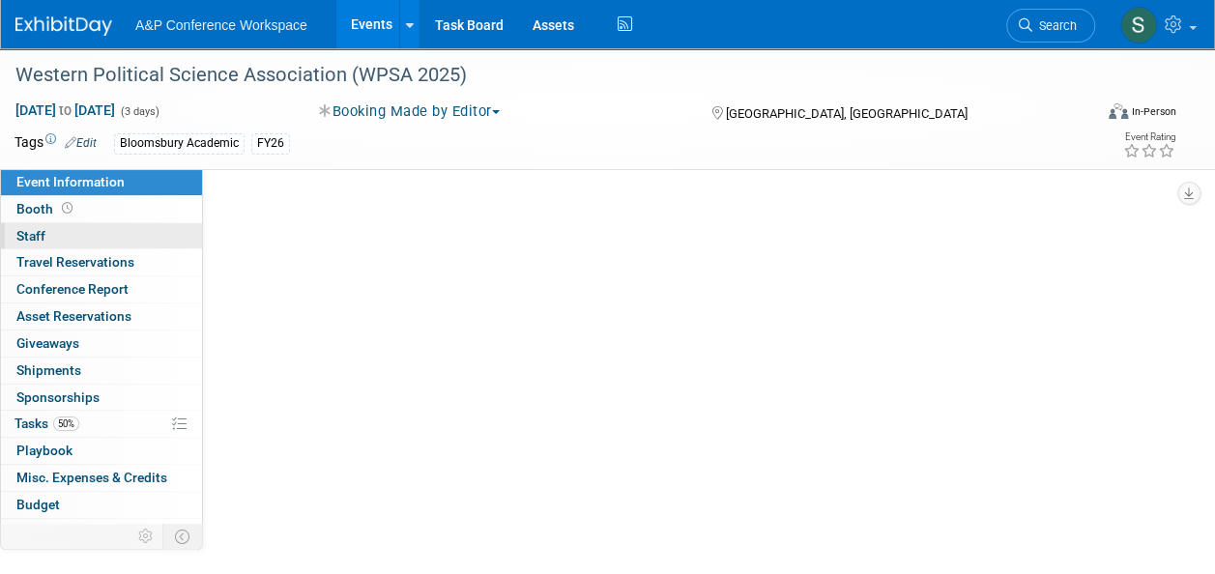
select select "Hannah Siegel"
select select "Networking/Commissioning"
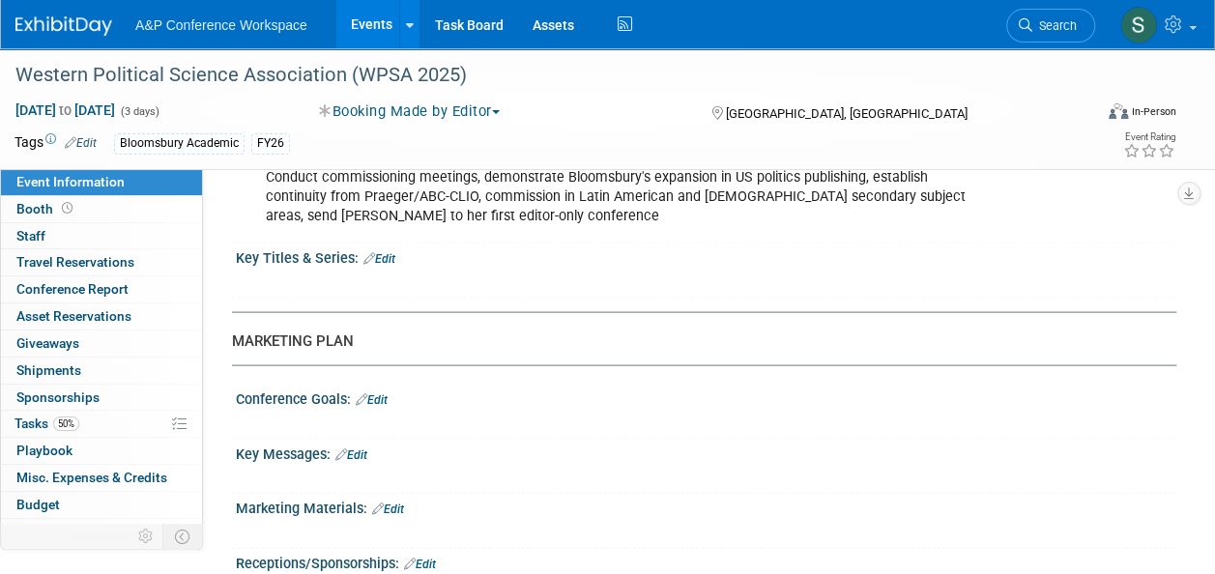
scroll to position [1894, 0]
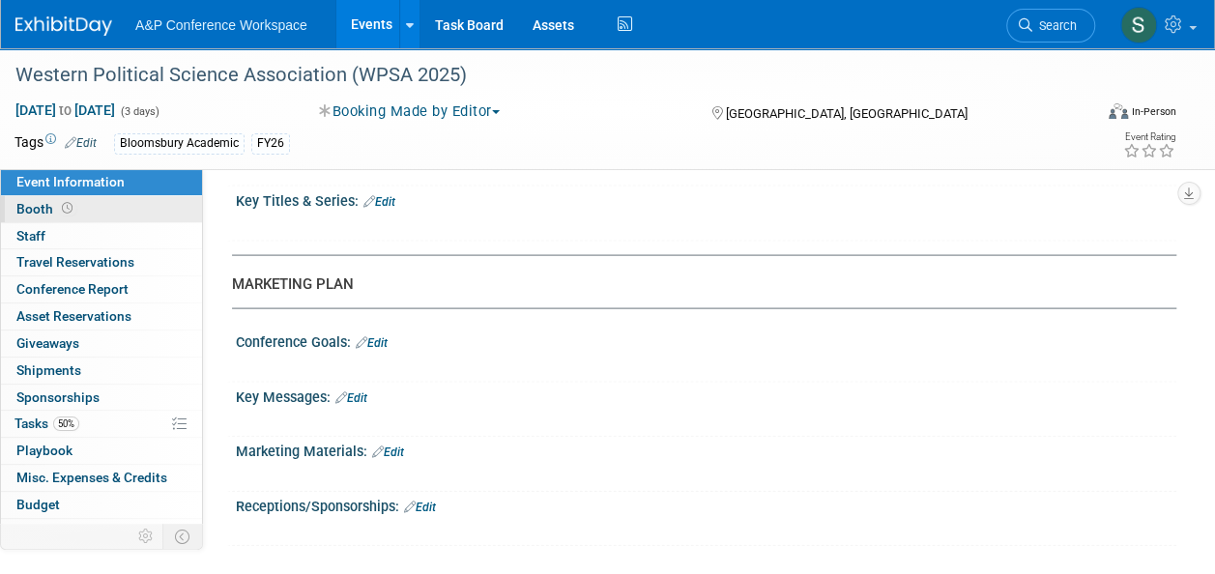
click at [89, 209] on link "Booth" at bounding box center [101, 209] width 201 height 26
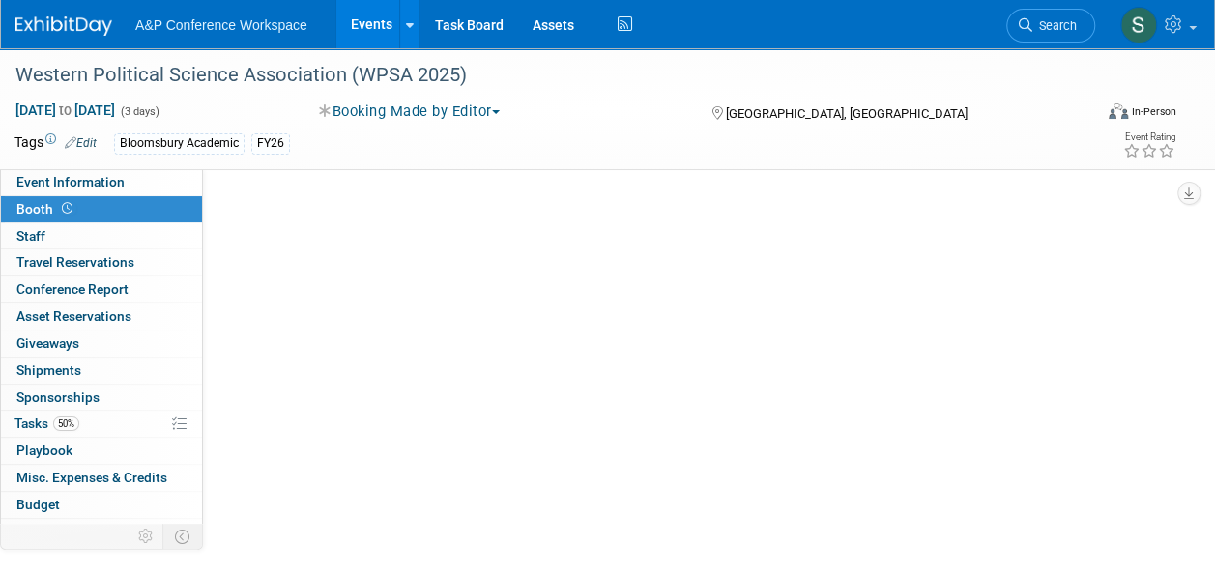
scroll to position [0, 0]
select select "CUAP"
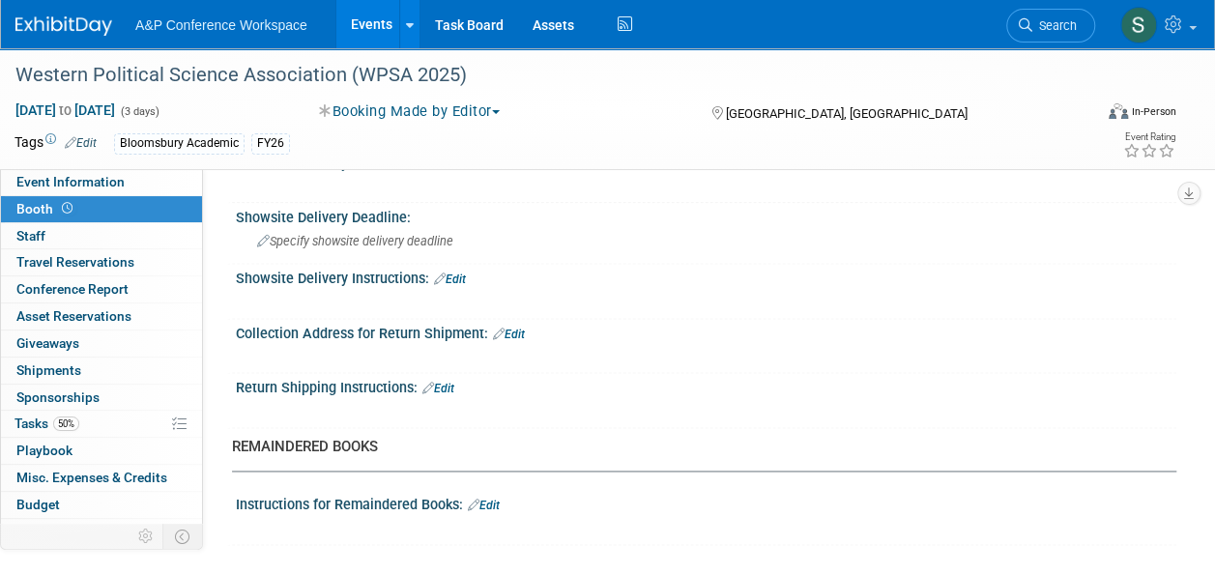
scroll to position [1111, 0]
click at [72, 234] on link "0 Staff 0" at bounding box center [101, 236] width 201 height 26
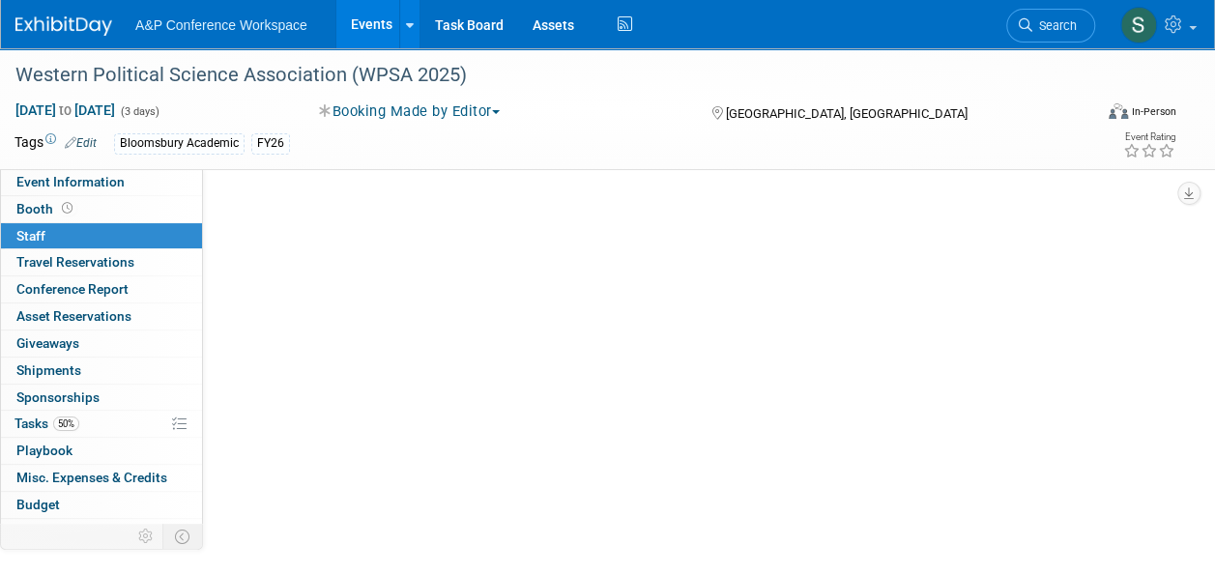
scroll to position [0, 0]
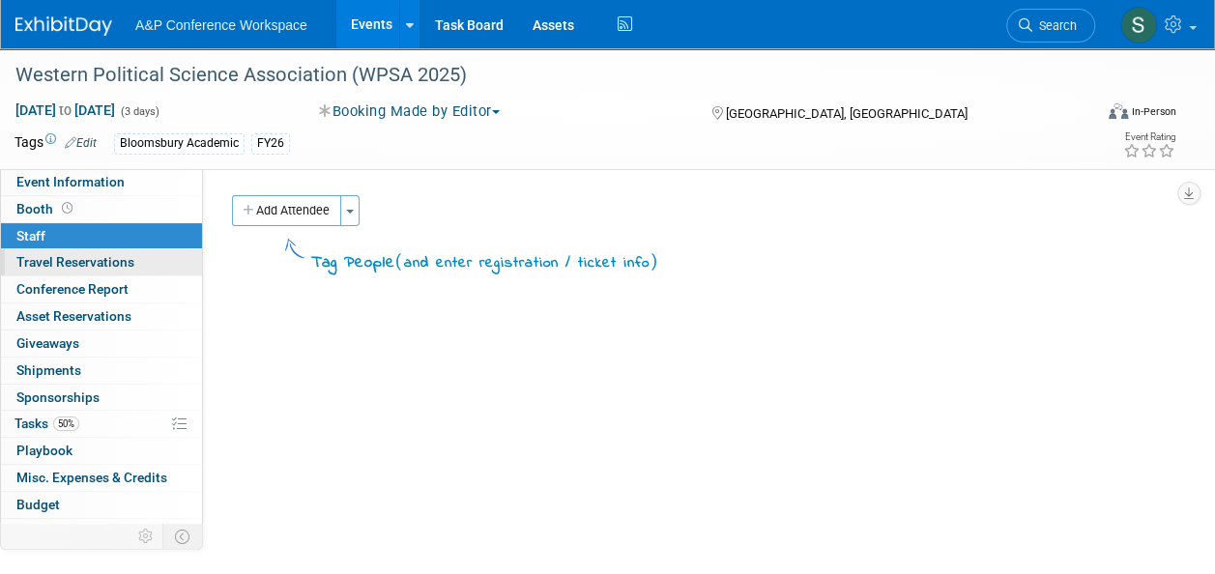
click at [99, 270] on link "0 Travel Reservations 0" at bounding box center [101, 262] width 201 height 26
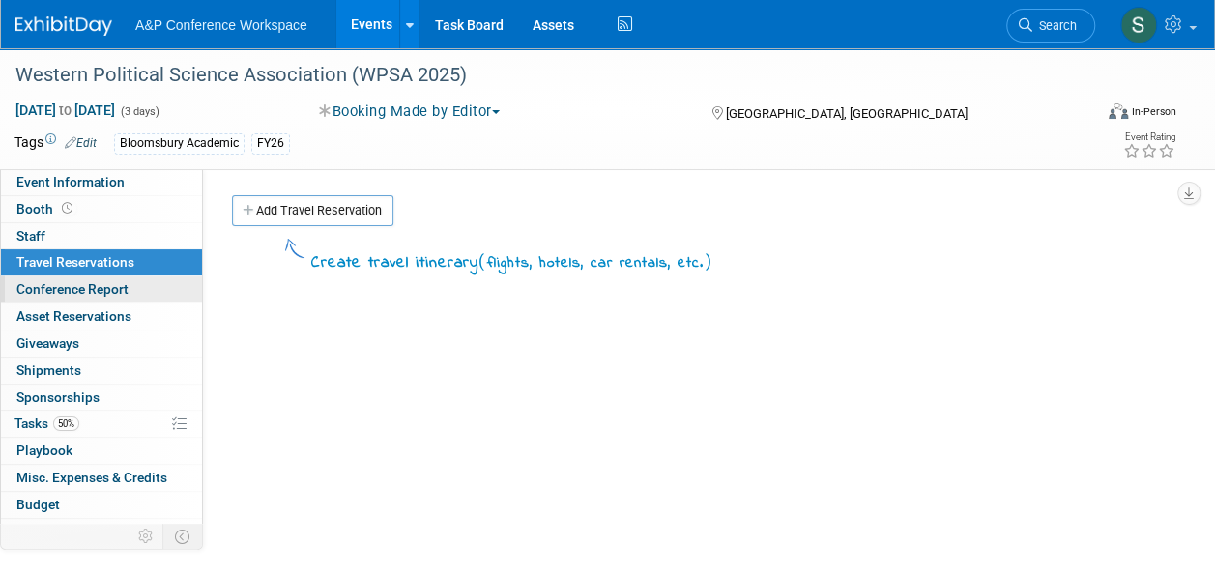
click at [101, 284] on span "Conference Report" at bounding box center [72, 288] width 112 height 15
select select "NO"
select select "YES"
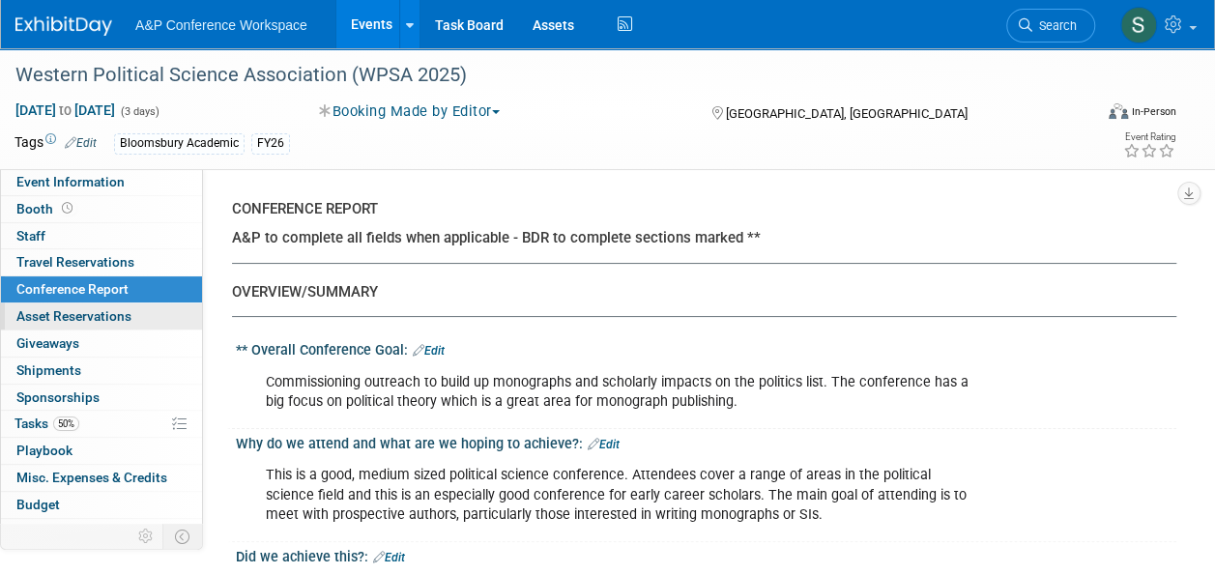
click at [101, 313] on span "Asset Reservations 0" at bounding box center [73, 315] width 115 height 15
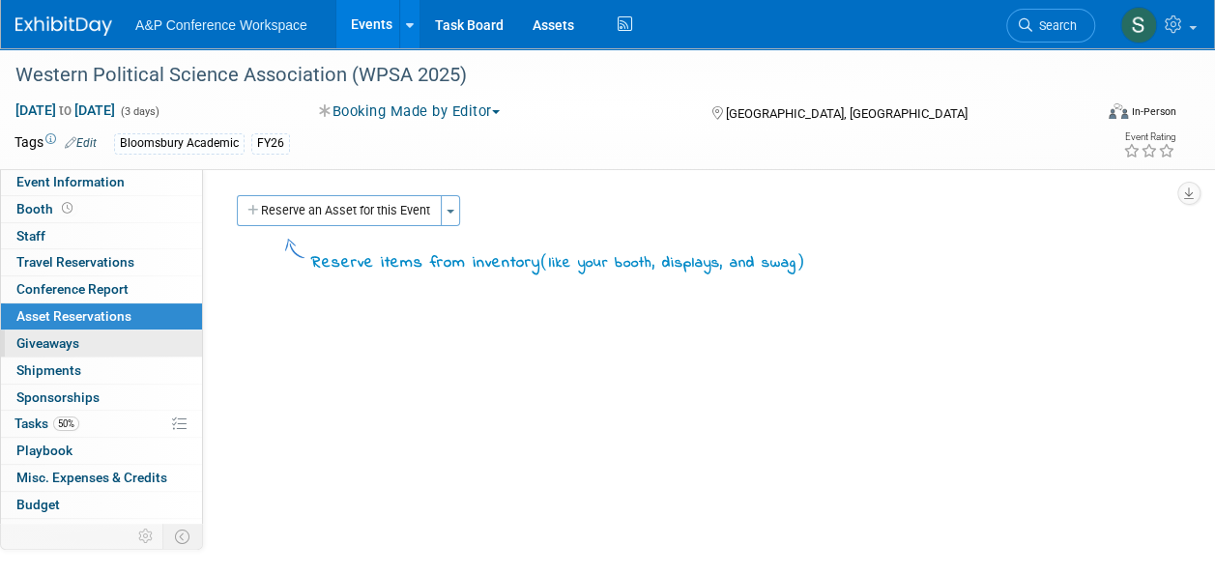
click at [99, 334] on link "0 Giveaways 0" at bounding box center [101, 344] width 201 height 26
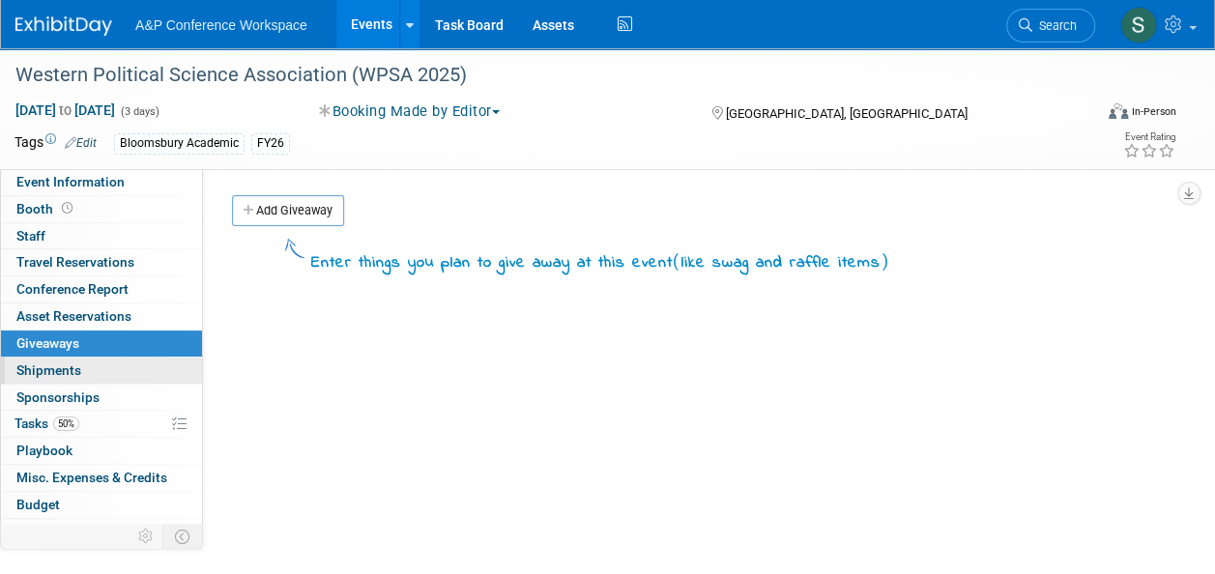
click at [96, 369] on link "0 Shipments 0" at bounding box center [101, 371] width 201 height 26
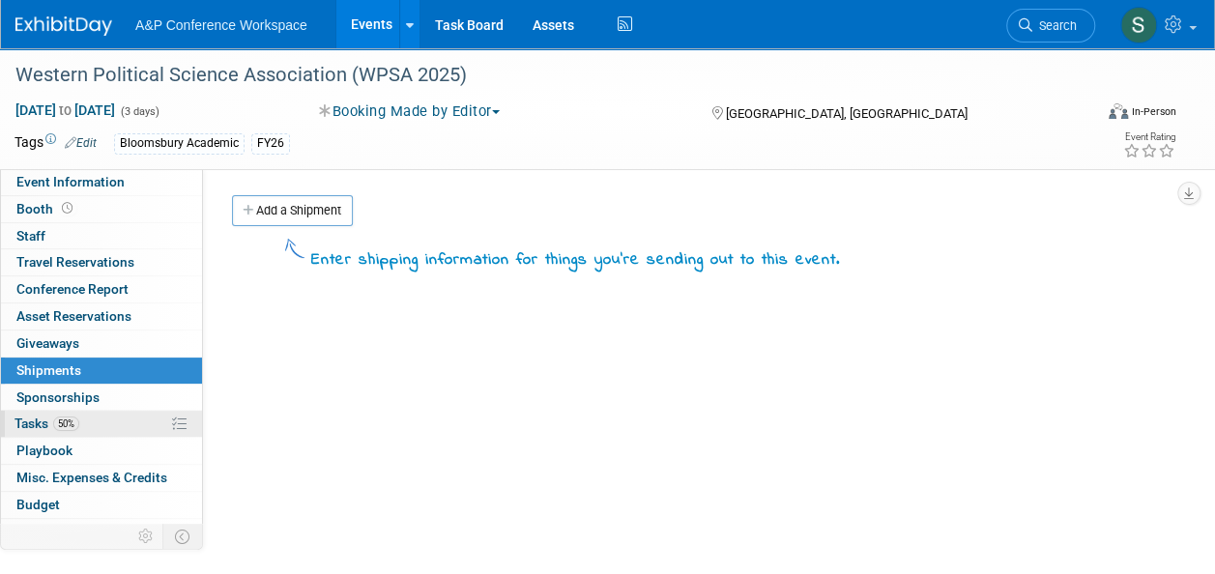
click at [101, 423] on link "50% Tasks 50%" at bounding box center [101, 424] width 201 height 26
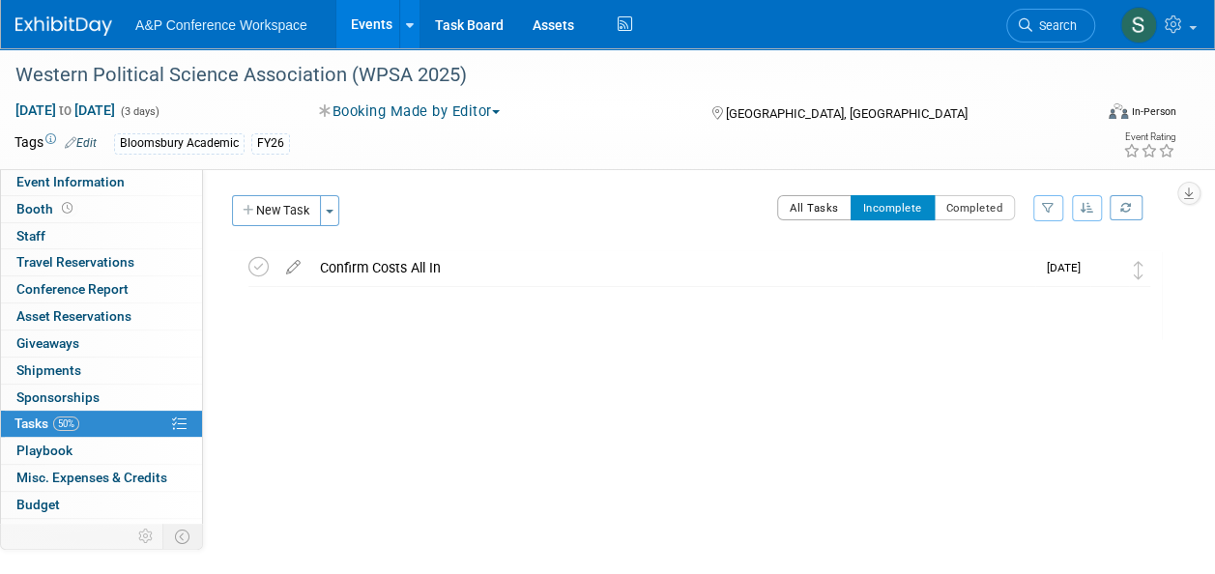
click at [813, 200] on button "All Tasks" at bounding box center [814, 207] width 74 height 25
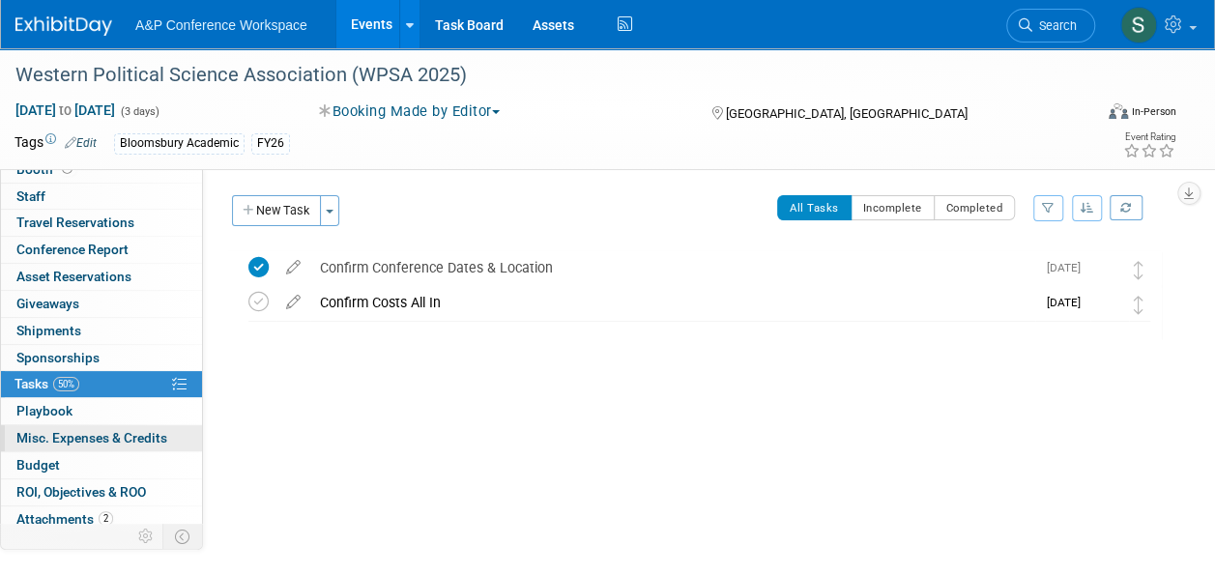
scroll to position [70, 0]
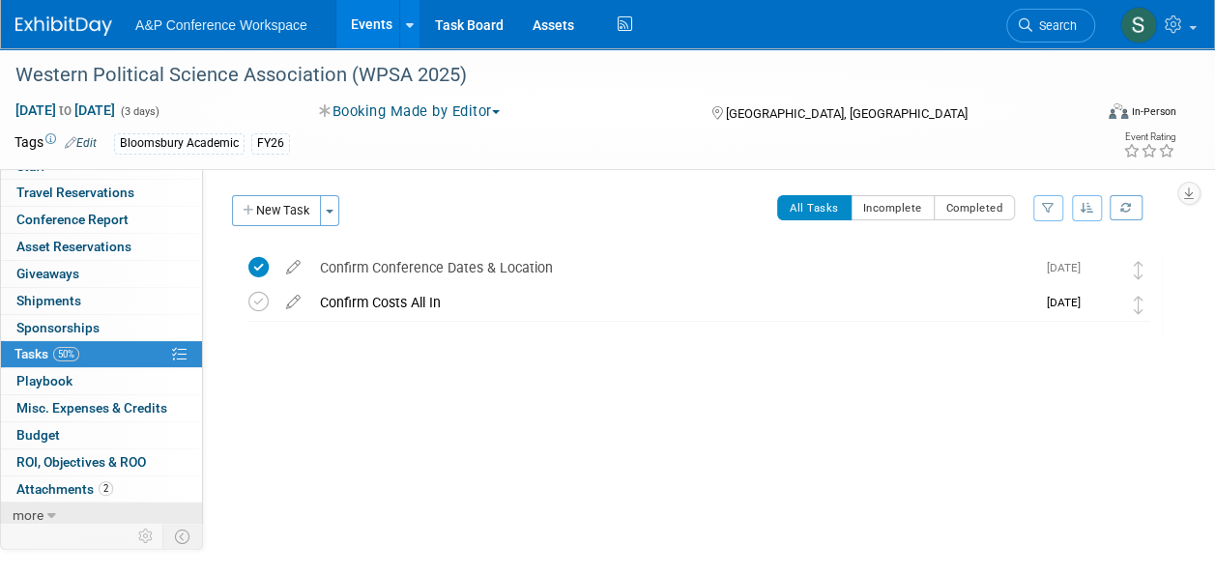
click at [63, 514] on link "more" at bounding box center [101, 516] width 201 height 26
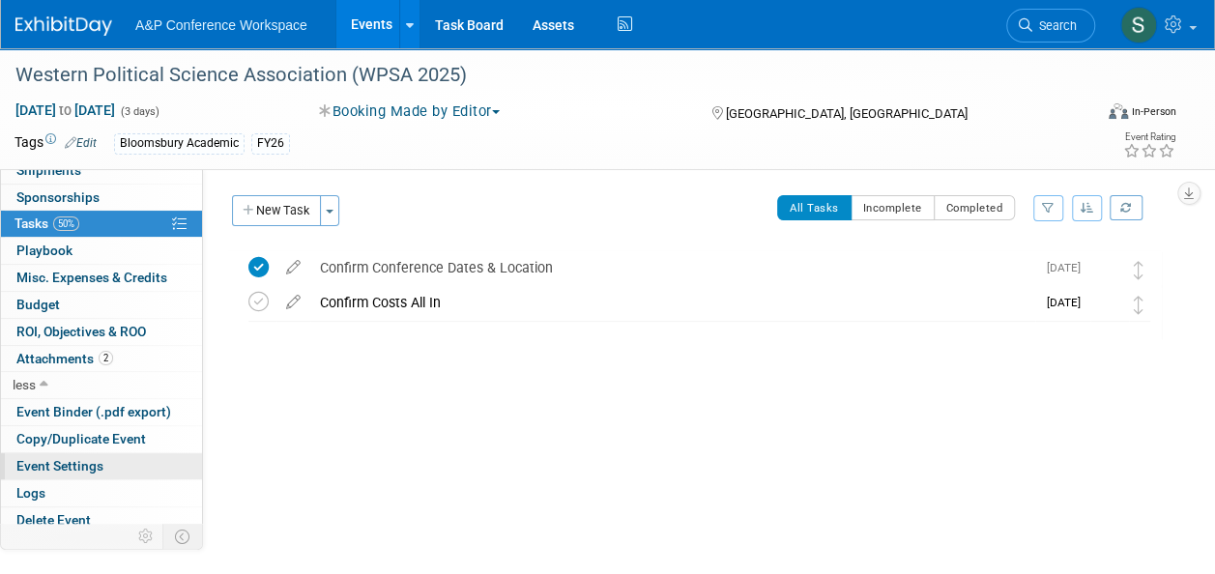
scroll to position [203, 0]
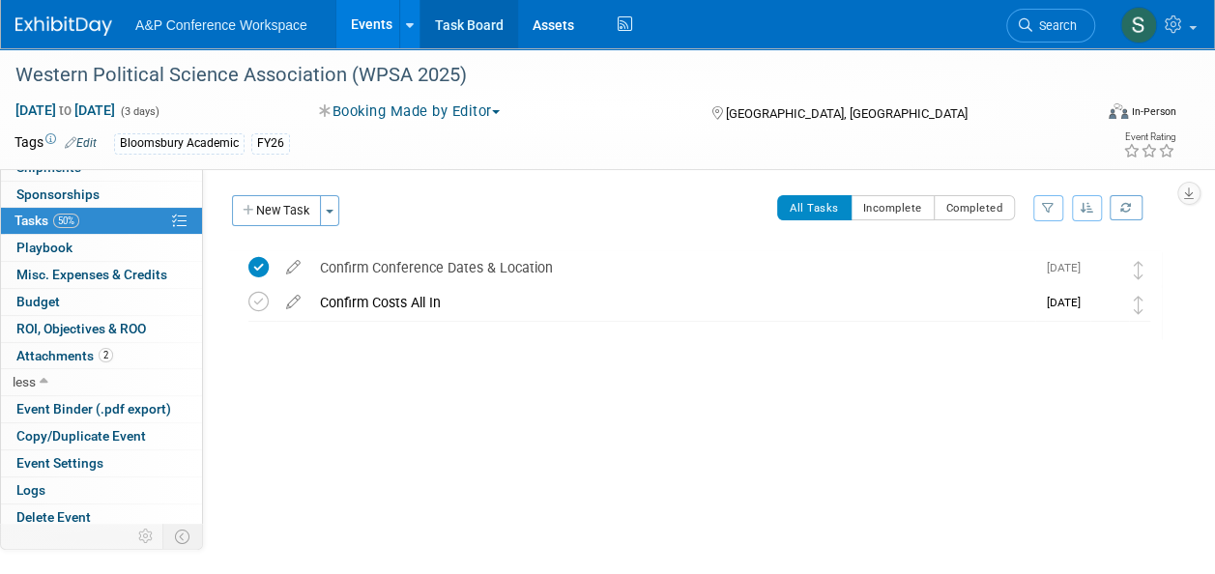
click at [473, 35] on link "Task Board" at bounding box center [470, 24] width 98 height 48
